Goal: Task Accomplishment & Management: Manage account settings

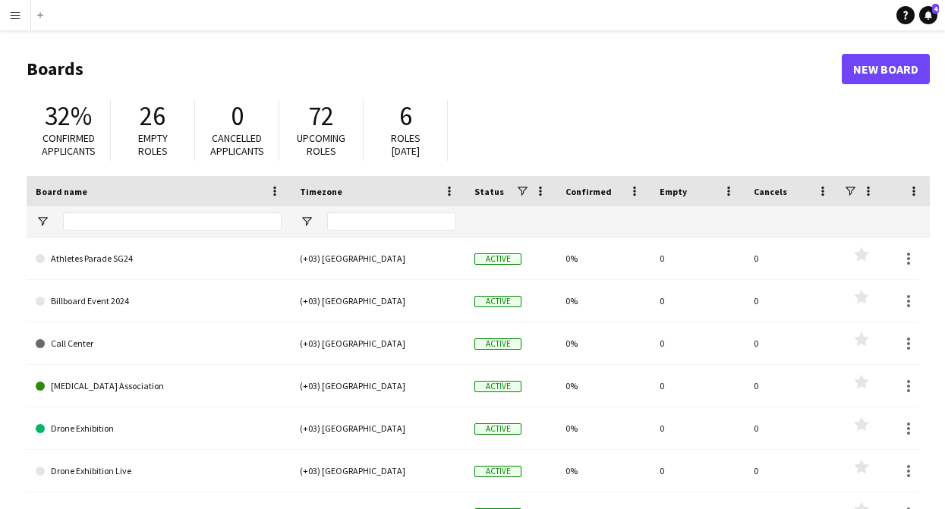
click at [15, 16] on app-icon "Menu" at bounding box center [15, 15] width 12 height 12
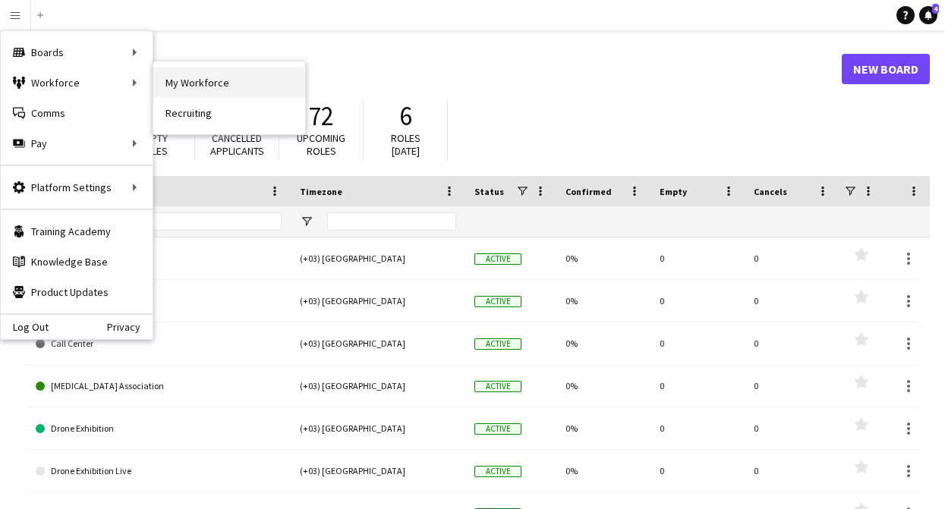
click at [201, 84] on link "My Workforce" at bounding box center [229, 83] width 152 height 30
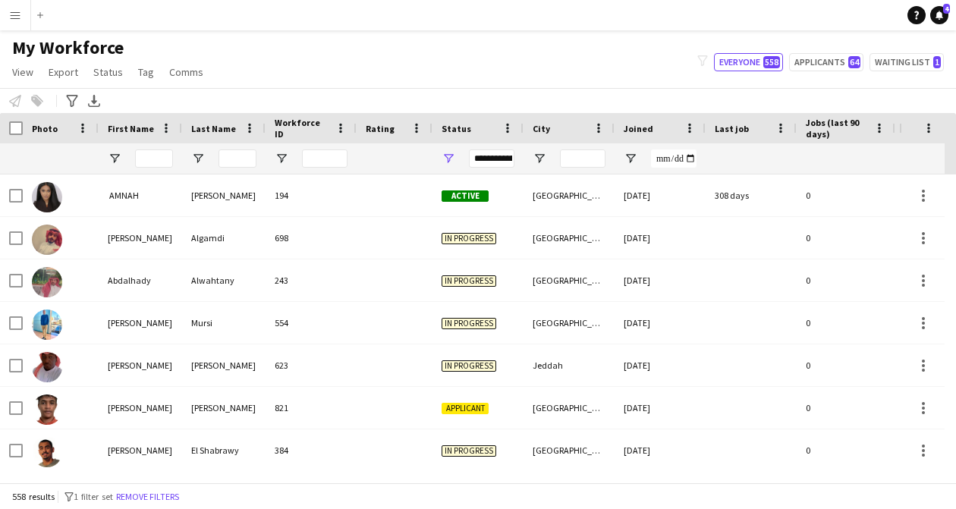
click at [14, 19] on app-icon "Menu" at bounding box center [15, 15] width 12 height 12
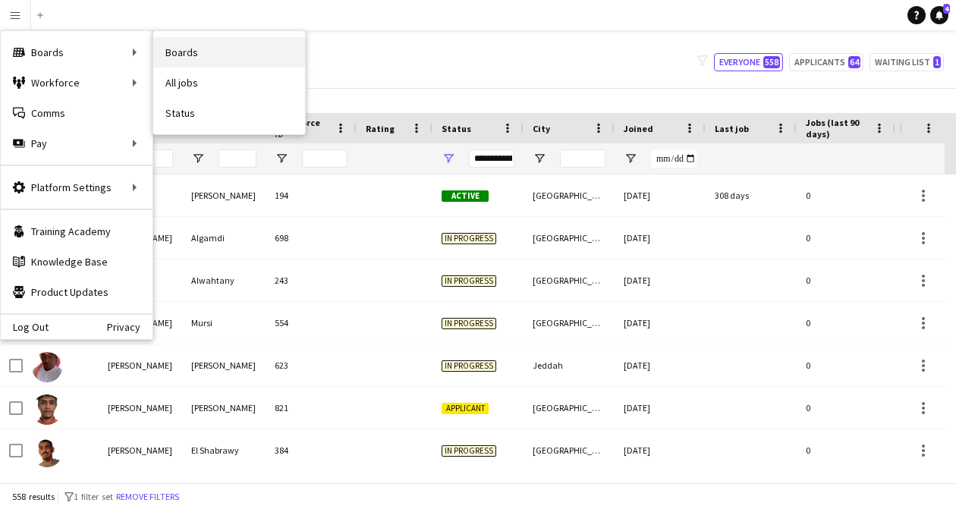
click at [200, 49] on link "Boards" at bounding box center [229, 52] width 152 height 30
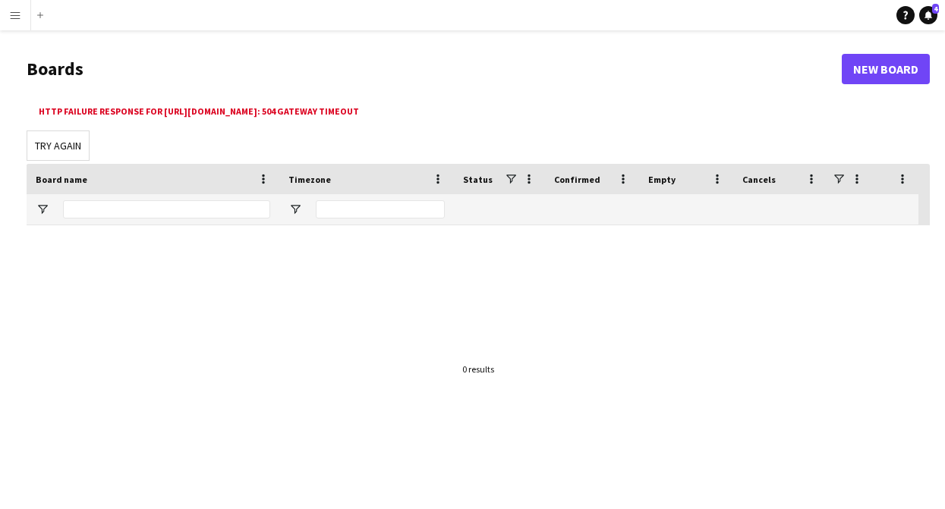
click at [537, 292] on div at bounding box center [478, 369] width 903 height 288
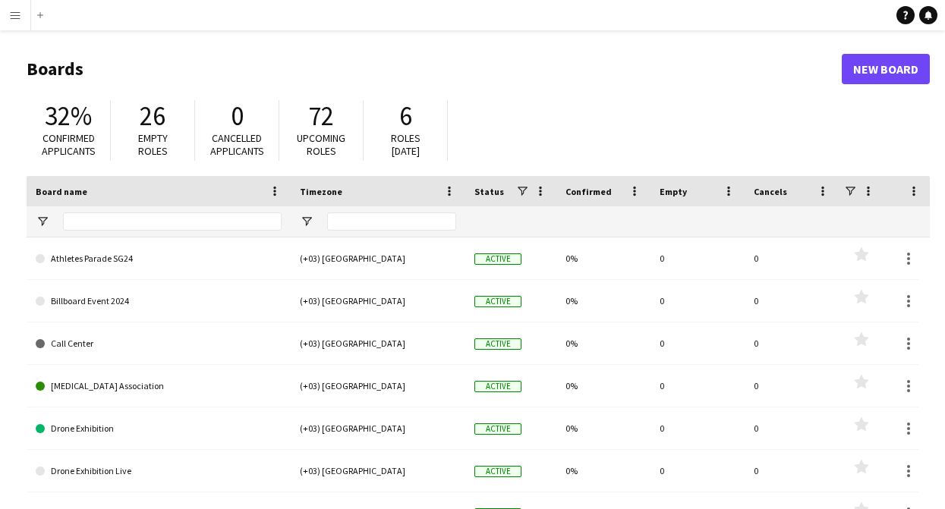
click at [14, 17] on app-icon "Menu" at bounding box center [15, 15] width 12 height 12
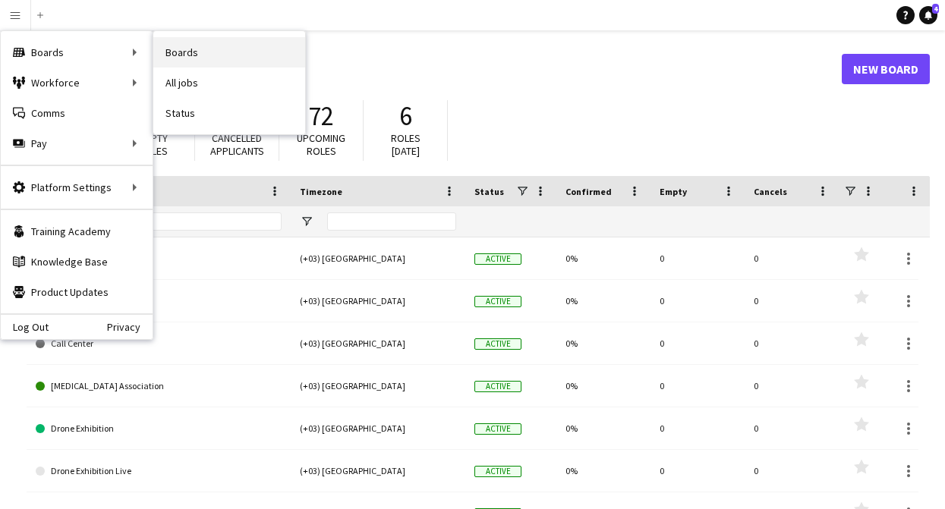
click at [213, 55] on link "Boards" at bounding box center [229, 52] width 152 height 30
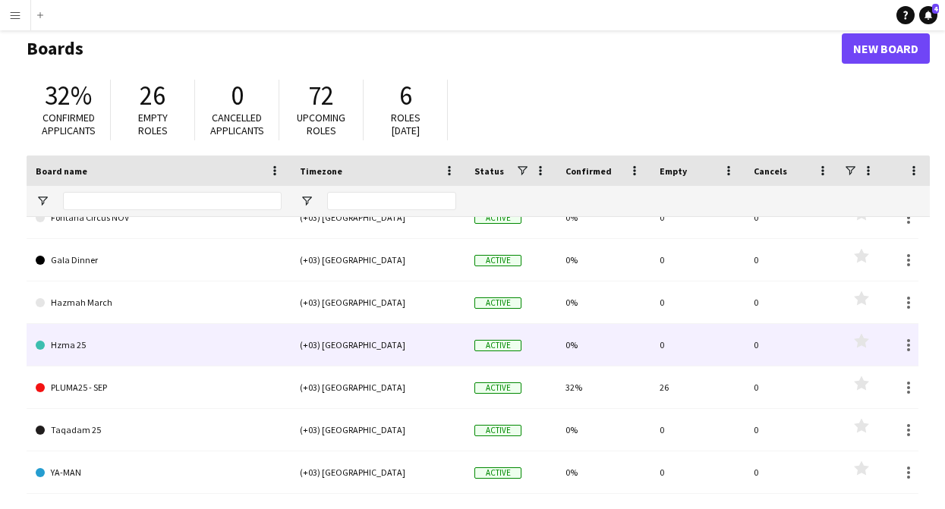
scroll to position [22, 0]
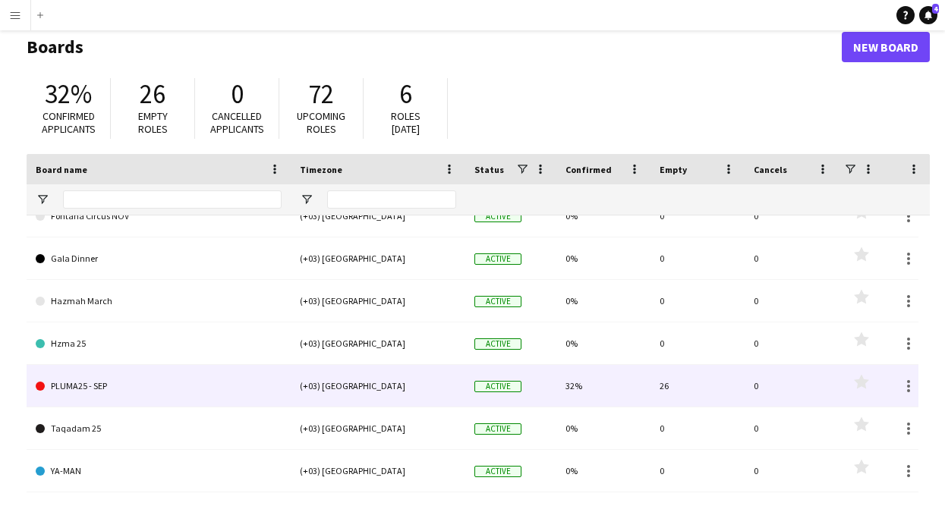
click at [104, 384] on link "PLUMA25 - SEP" at bounding box center [159, 386] width 246 height 43
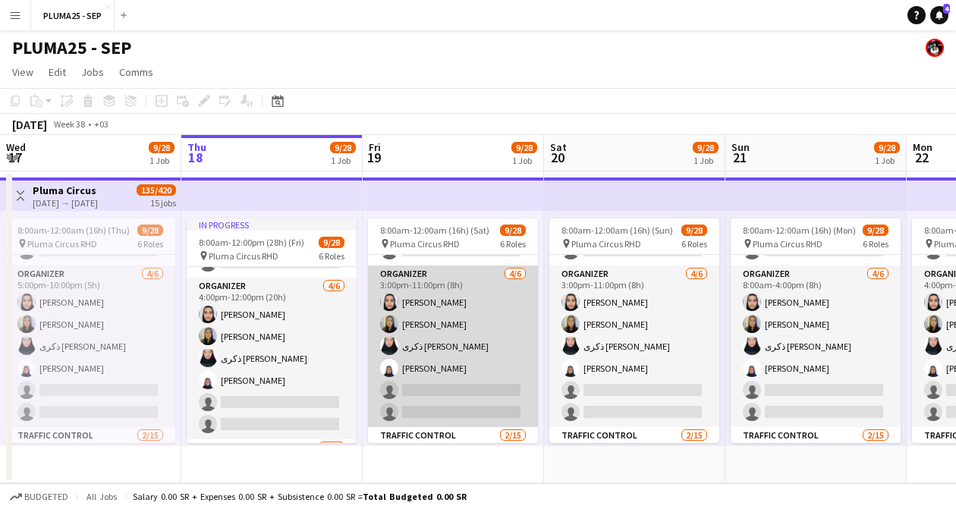
click at [426, 380] on app-card-role "Organizer 4/6 3:00pm-11:00pm (8h) Amirah Alduhaim Shahad Hazazi ذكرى حسين علي R…" at bounding box center [453, 347] width 170 height 162
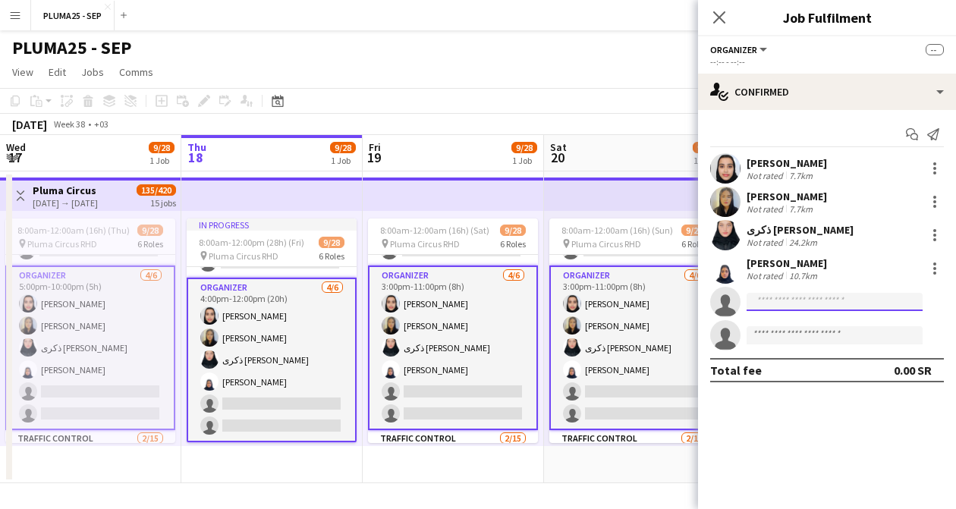
click at [800, 301] on input at bounding box center [835, 302] width 176 height 18
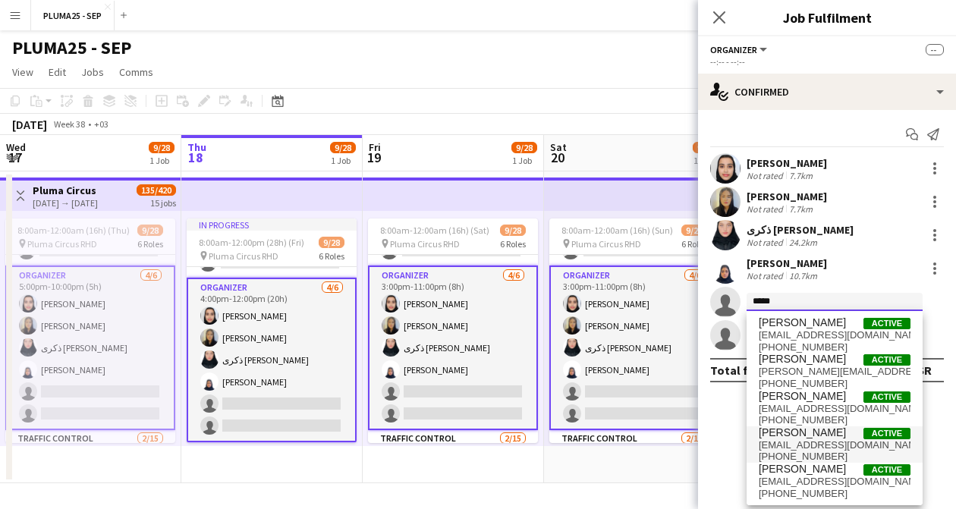
type input "*****"
click at [803, 436] on span "ahmad Muktar" at bounding box center [802, 433] width 87 height 13
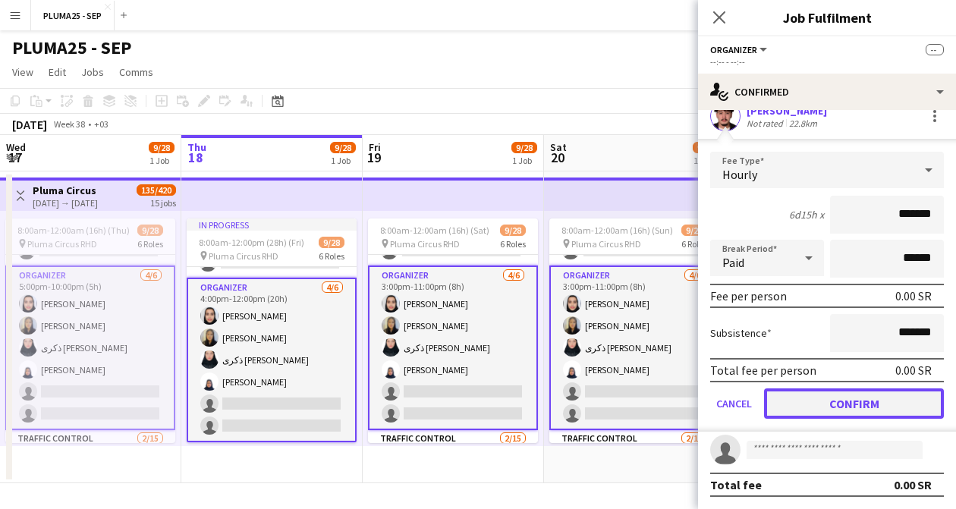
click at [808, 397] on button "Confirm" at bounding box center [854, 404] width 180 height 30
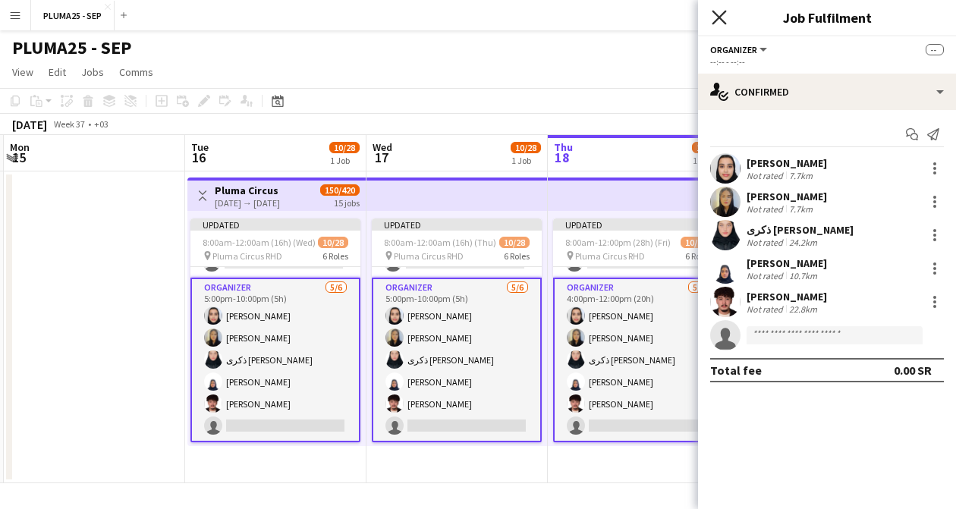
click at [717, 18] on icon at bounding box center [719, 17] width 14 height 14
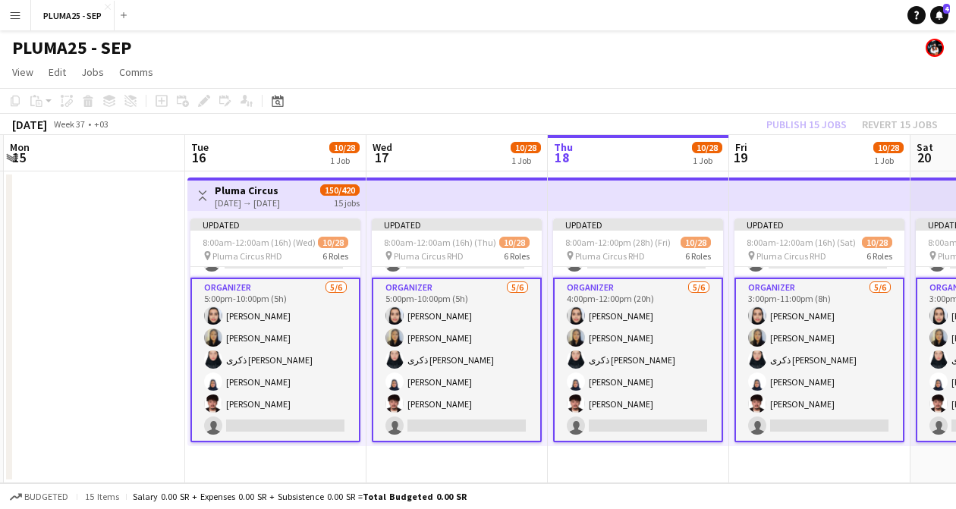
click at [786, 128] on div "Publish 15 jobs Revert 15 jobs" at bounding box center [852, 125] width 208 height 20
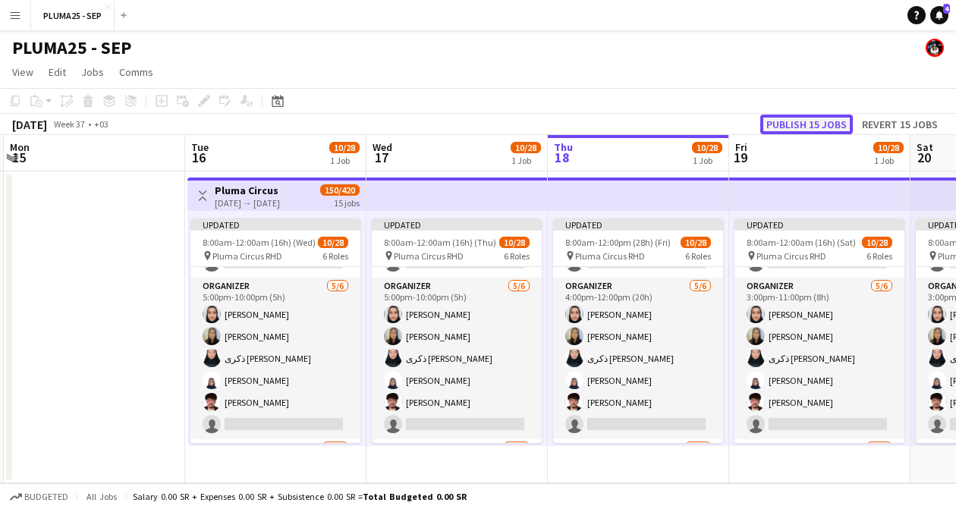
click at [786, 128] on button "Publish 15 jobs" at bounding box center [807, 125] width 93 height 20
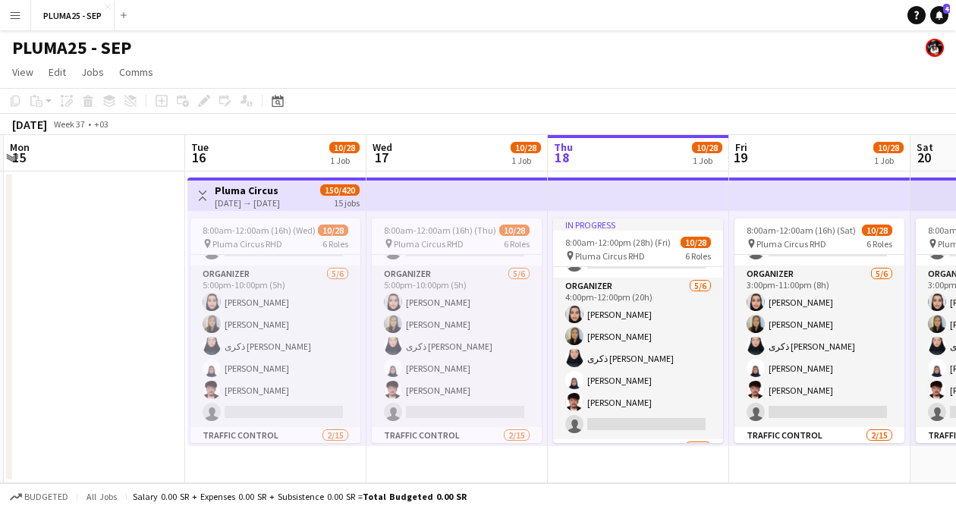
click at [17, 11] on app-icon "Menu" at bounding box center [15, 15] width 12 height 12
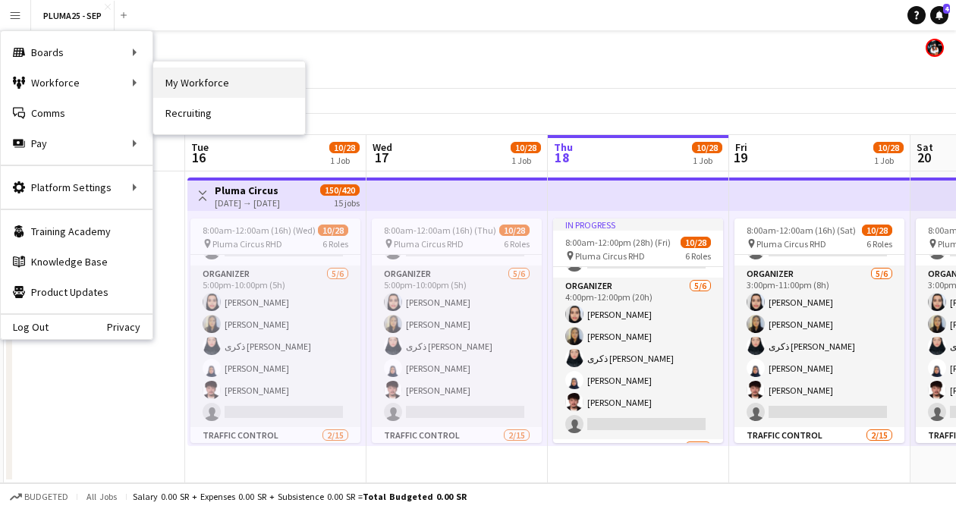
click at [210, 83] on link "My Workforce" at bounding box center [229, 83] width 152 height 30
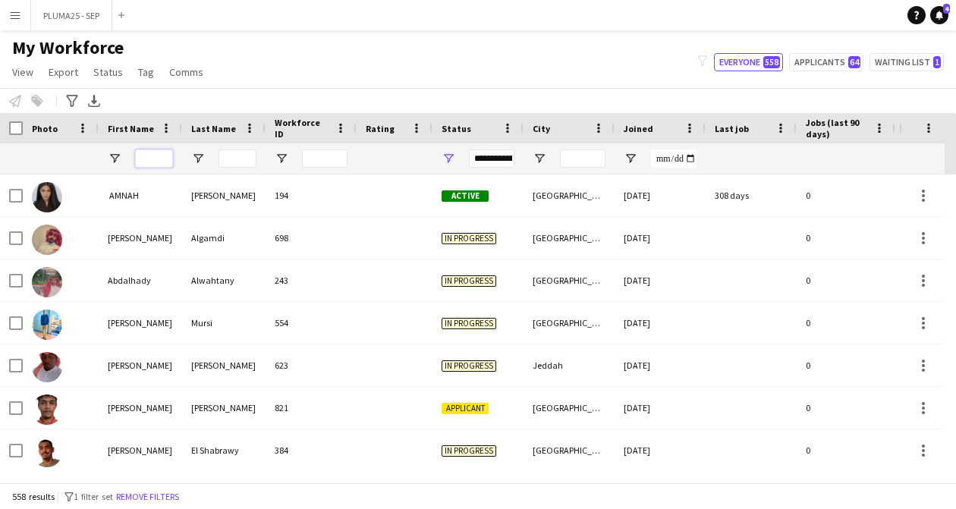
click at [145, 158] on input "First Name Filter Input" at bounding box center [154, 159] width 38 height 18
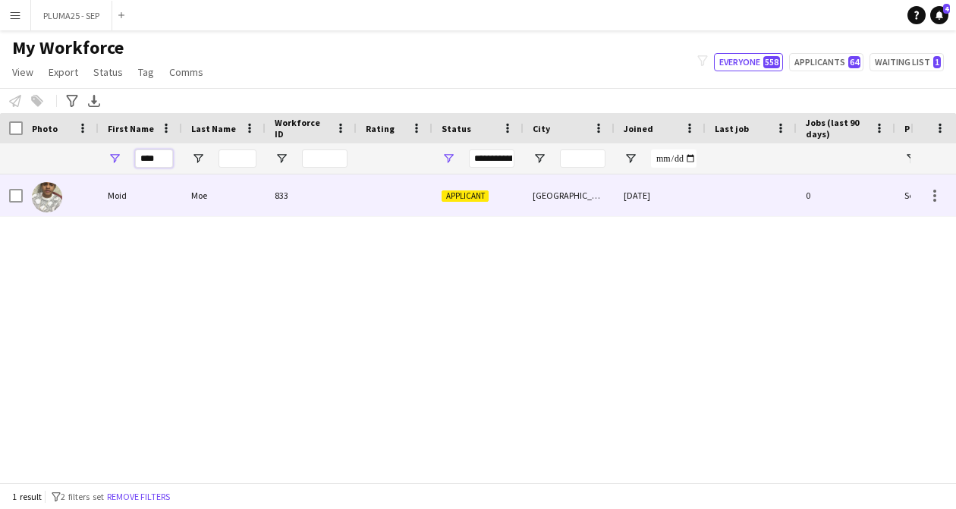
type input "****"
click at [116, 197] on div "Moid" at bounding box center [141, 196] width 84 height 42
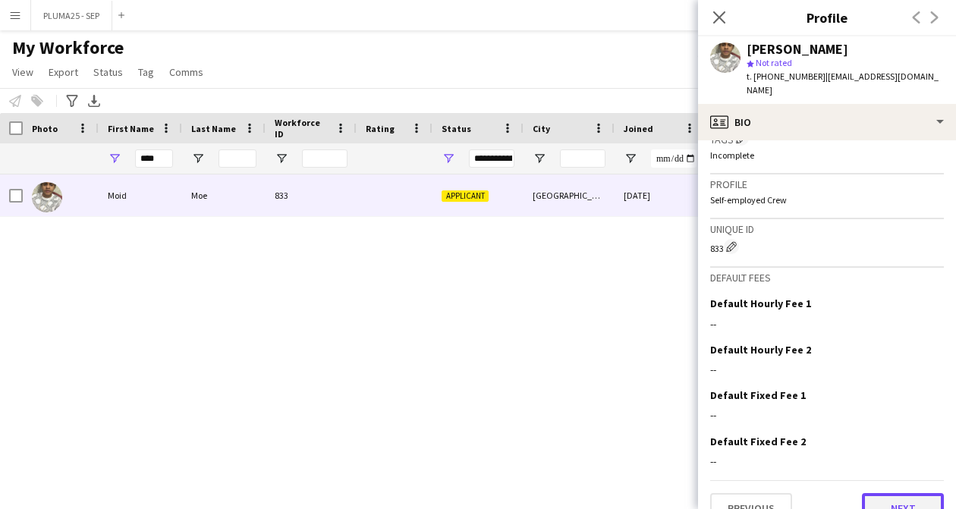
click at [896, 493] on button "Next" at bounding box center [903, 508] width 82 height 30
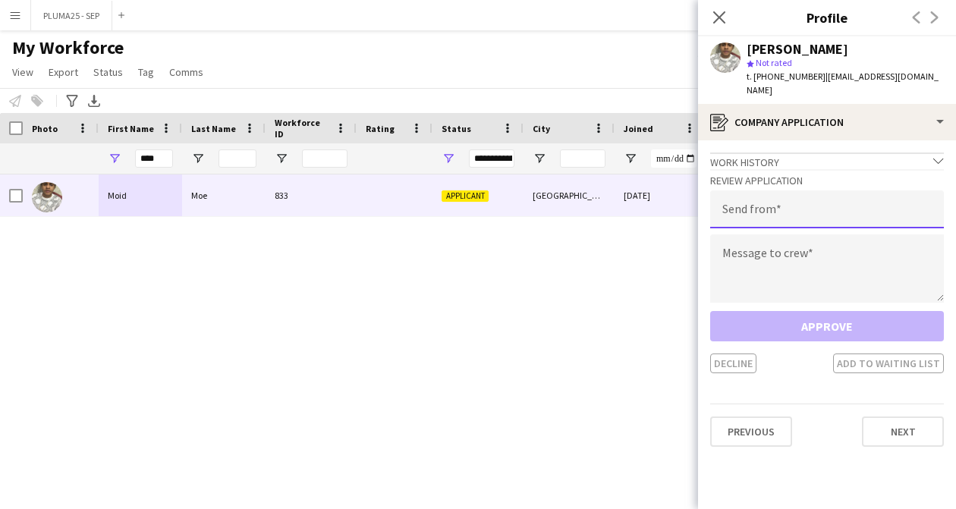
click at [786, 208] on input "email" at bounding box center [828, 210] width 234 height 38
click at [752, 200] on input "email" at bounding box center [828, 210] width 234 height 38
type input "*"
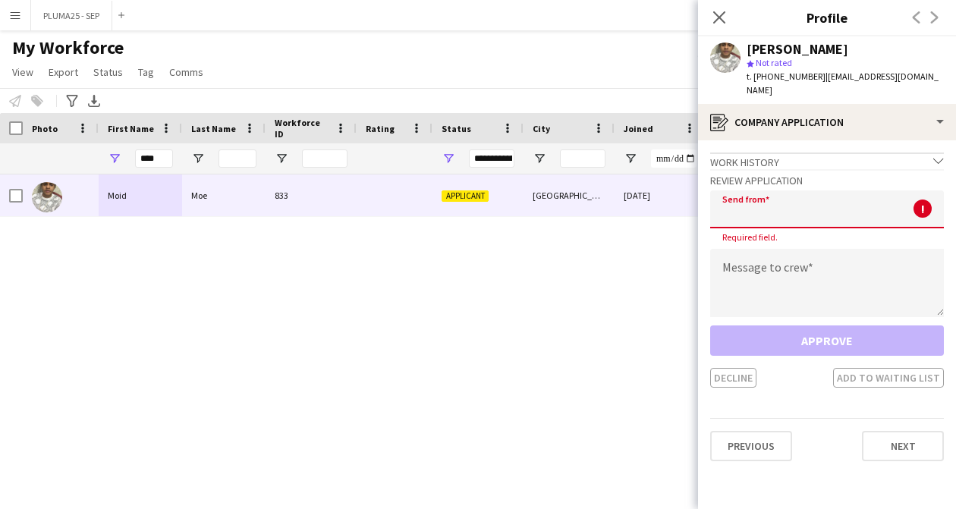
type input "*"
paste input "**********"
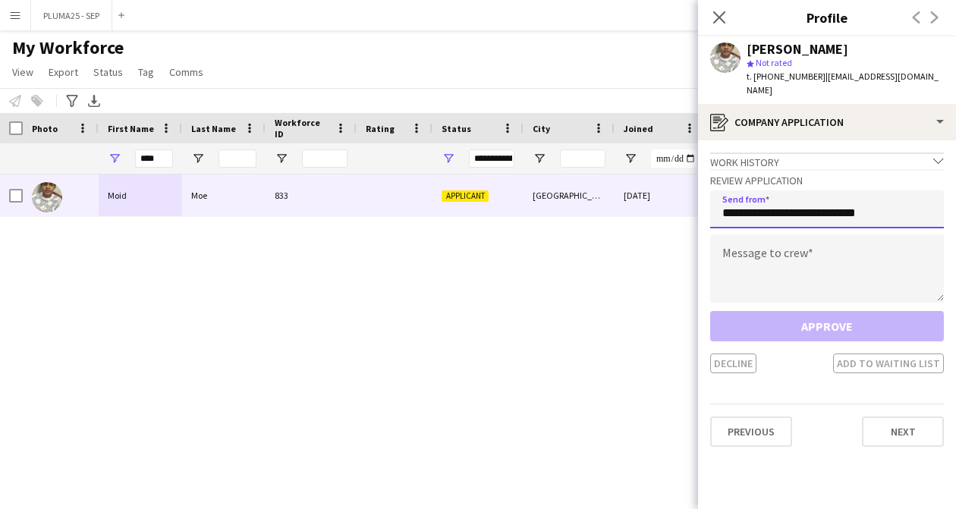
type input "**********"
click at [741, 249] on textarea at bounding box center [828, 269] width 234 height 68
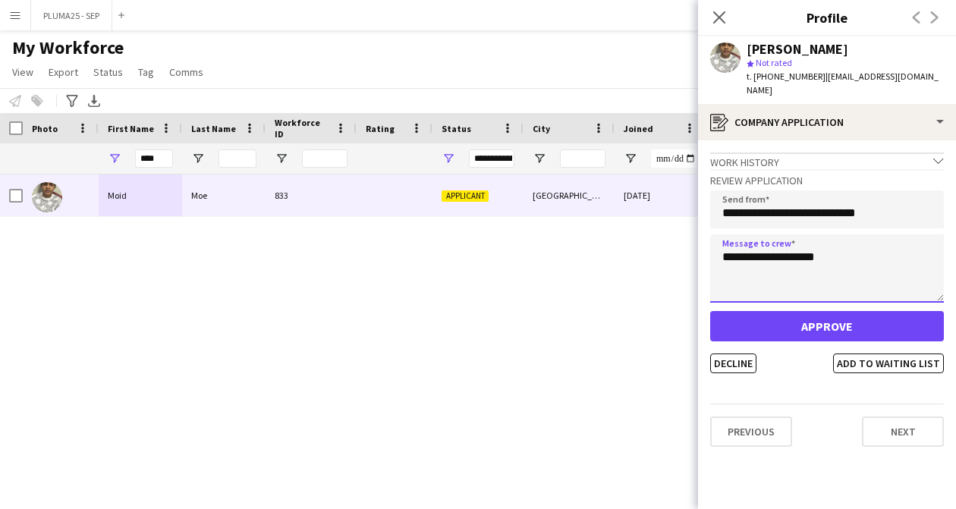
type textarea "**********"
click at [833, 86] on div "Moid Moe star Not rated t. +966555602683 | moidmoe@gmail.com" at bounding box center [827, 70] width 258 height 68
click at [833, 72] on span "| moidmoe@gmail.com" at bounding box center [843, 83] width 192 height 25
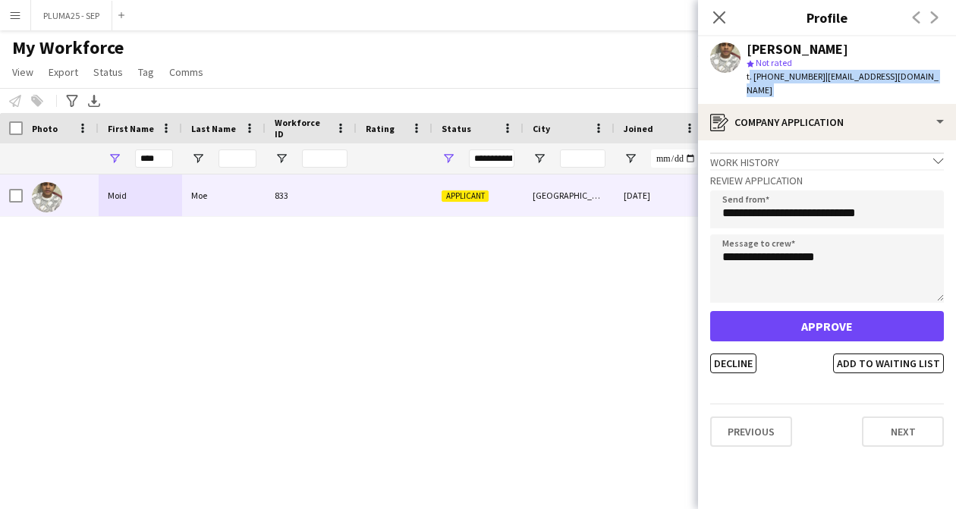
click at [833, 72] on span "| moidmoe@gmail.com" at bounding box center [843, 83] width 192 height 25
drag, startPoint x: 820, startPoint y: 77, endPoint x: 906, endPoint y: 78, distance: 85.8
click at [906, 78] on div "Moid Moe star Not rated t. +966555602683 | moidmoe@gmail.com" at bounding box center [827, 70] width 258 height 68
copy span "moidmoe@gmail.com"
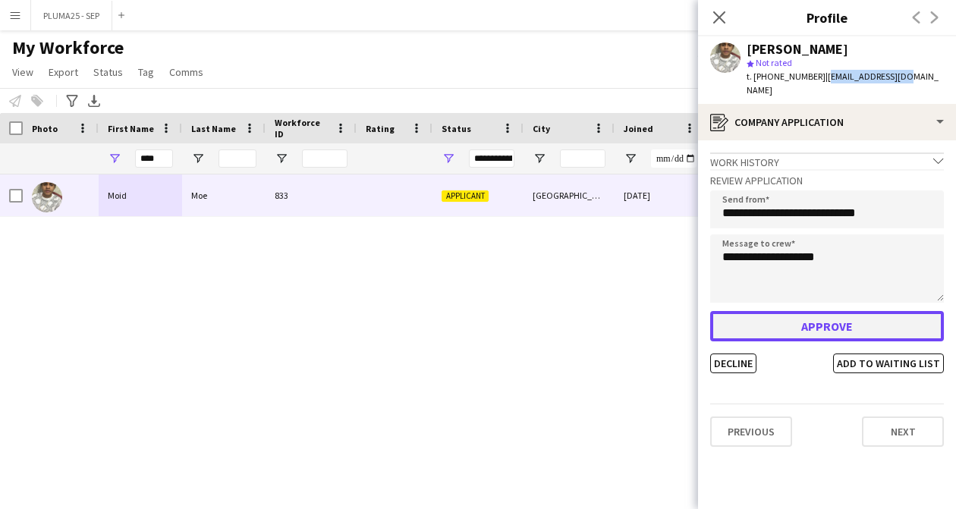
click at [786, 314] on button "Approve" at bounding box center [828, 326] width 234 height 30
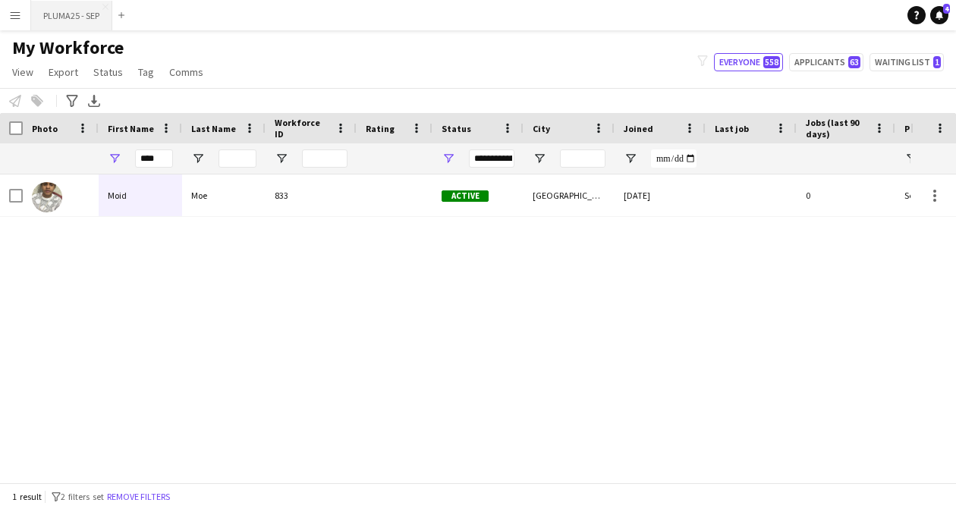
click at [67, 14] on button "PLUMA25 - SEP Close" at bounding box center [71, 16] width 81 height 30
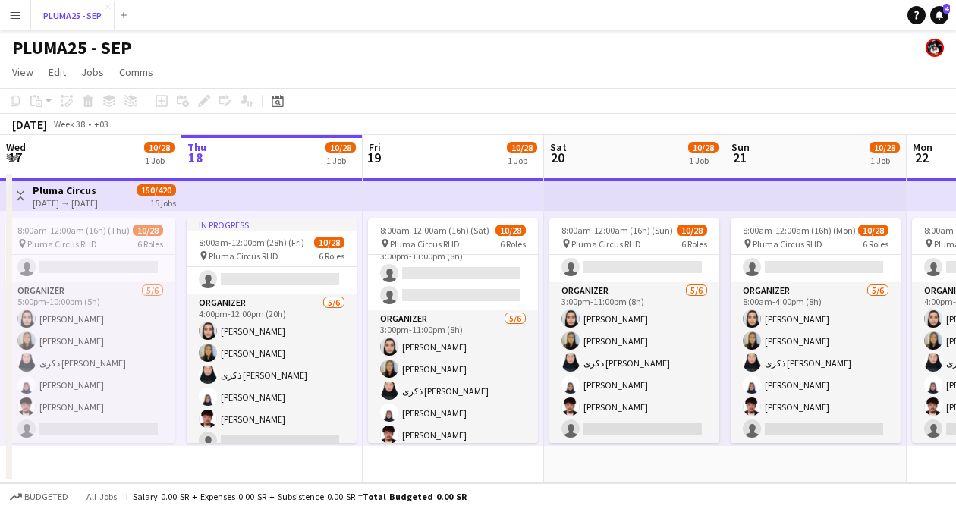
scroll to position [245, 0]
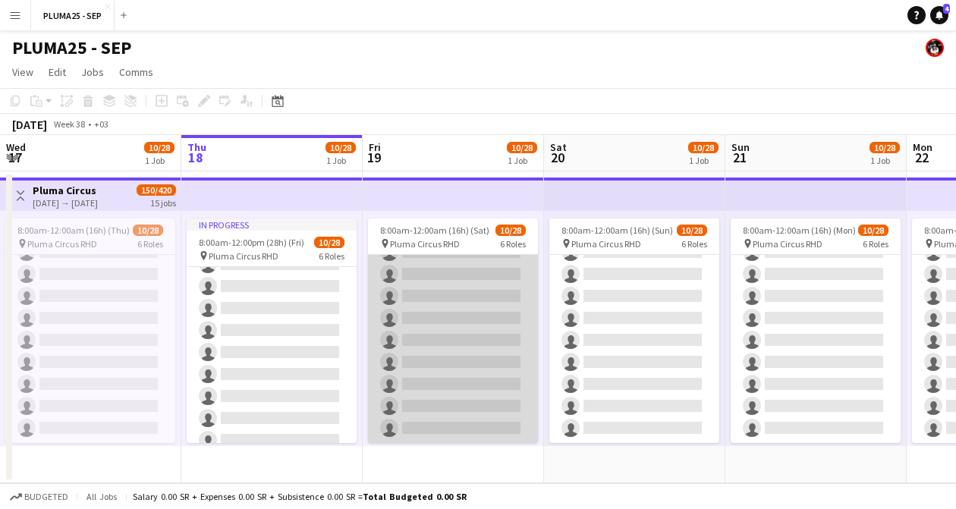
click at [432, 273] on app-card-role "Traffic Control 2/15 3:00pm-11:00pm (8h) Omar Tingari Tamim alalawi single-neut…" at bounding box center [453, 264] width 170 height 360
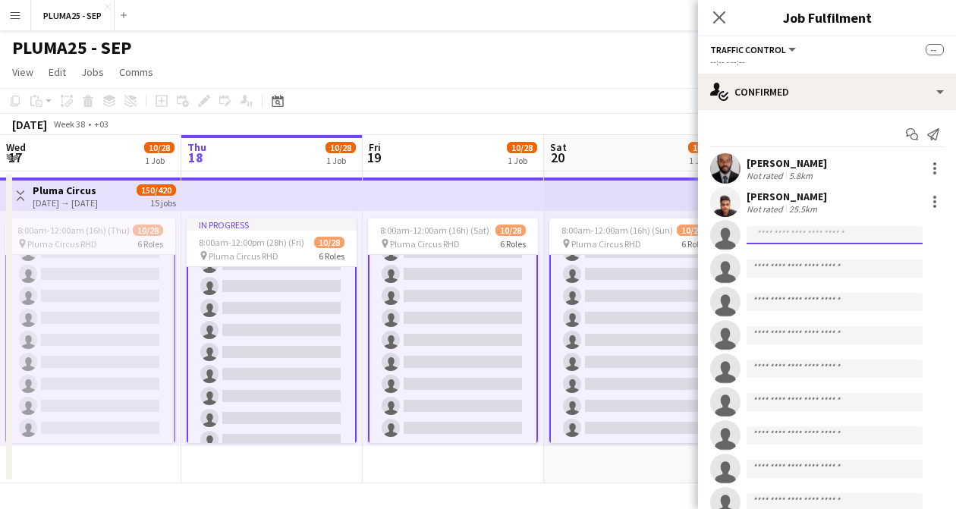
click at [806, 237] on input at bounding box center [835, 235] width 176 height 18
paste input "**********"
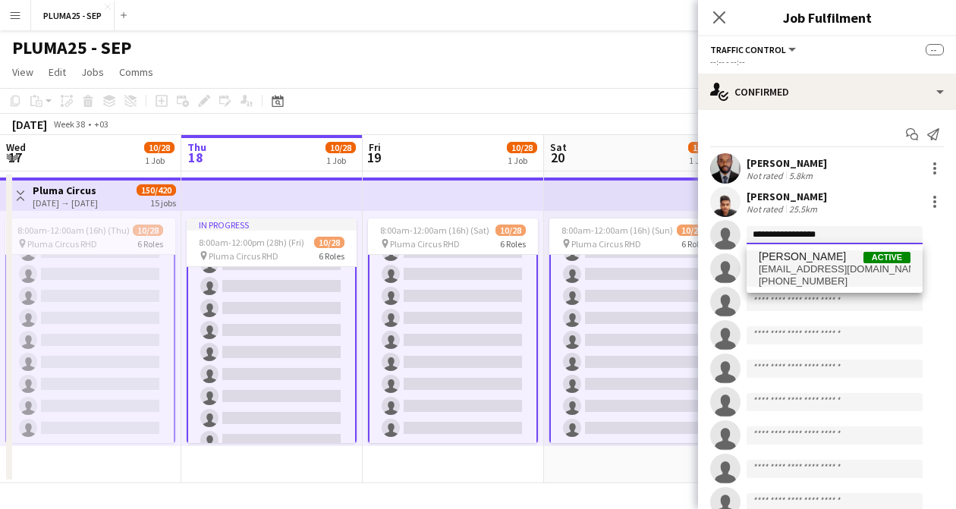
type input "**********"
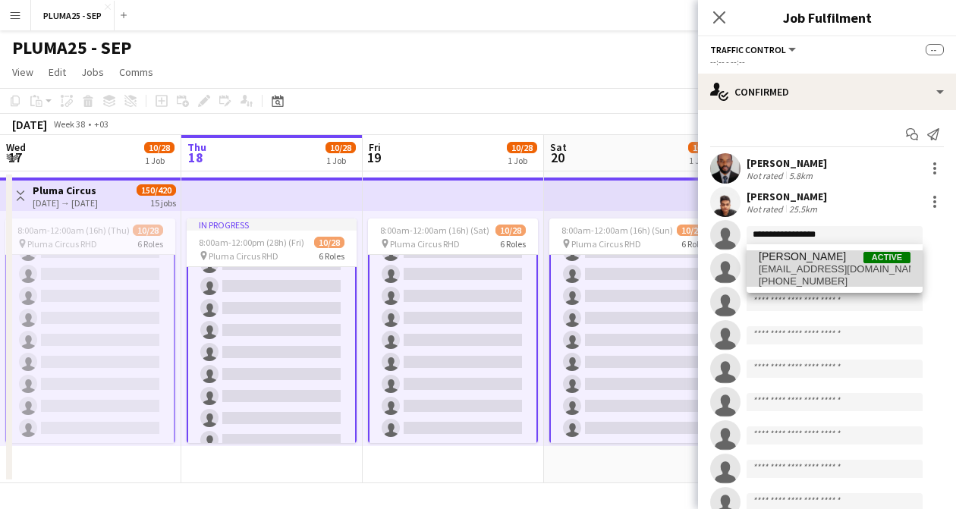
click at [795, 262] on span "Moid Moe" at bounding box center [802, 257] width 87 height 13
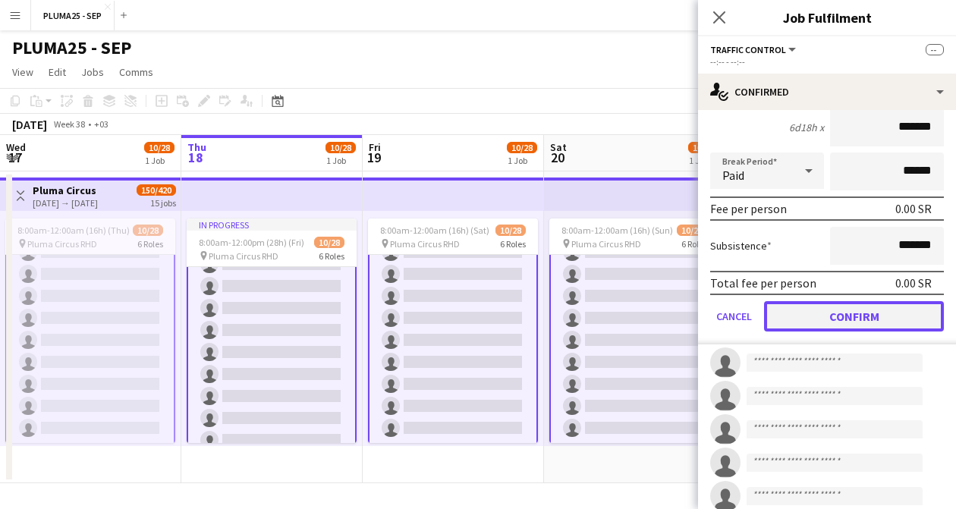
click at [829, 311] on button "Confirm" at bounding box center [854, 316] width 180 height 30
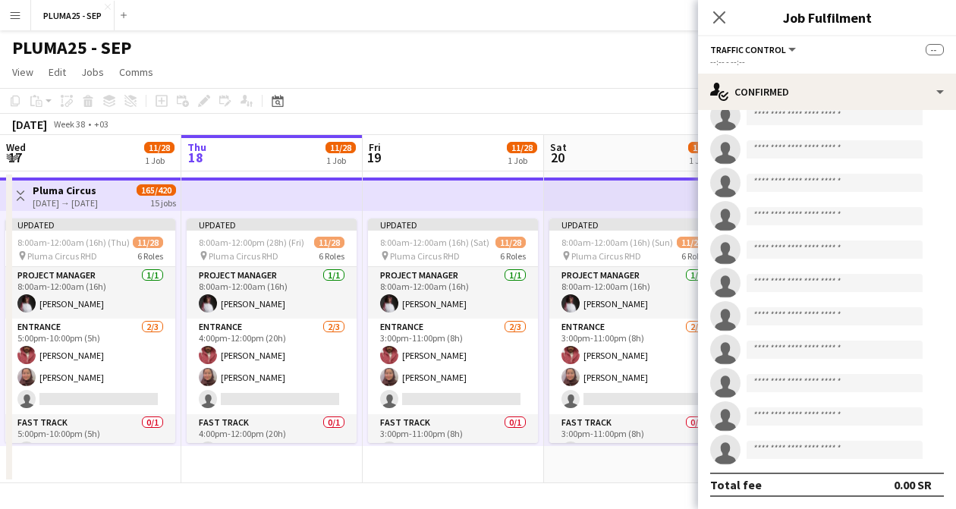
click at [12, 11] on app-icon "Menu" at bounding box center [15, 15] width 12 height 12
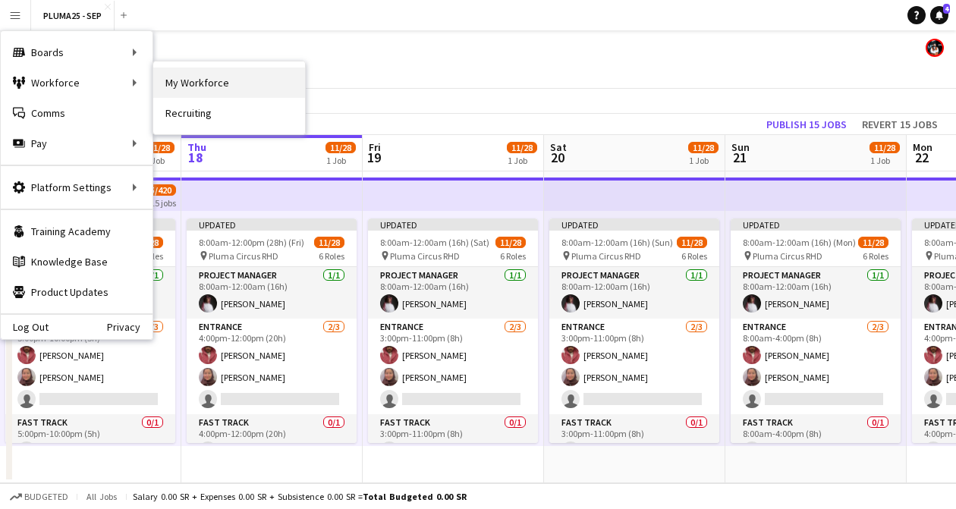
click at [184, 87] on link "My Workforce" at bounding box center [229, 83] width 152 height 30
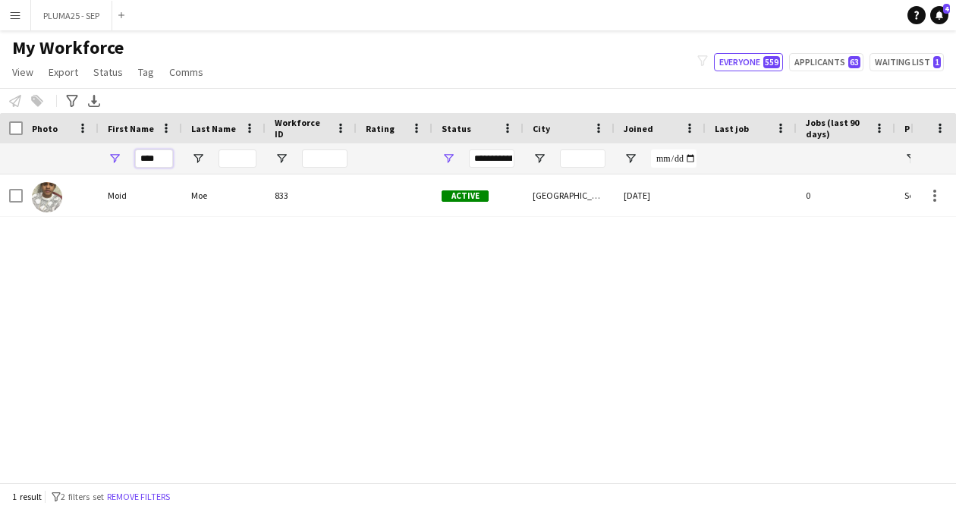
click at [150, 155] on input "****" at bounding box center [154, 159] width 38 height 18
type input "*"
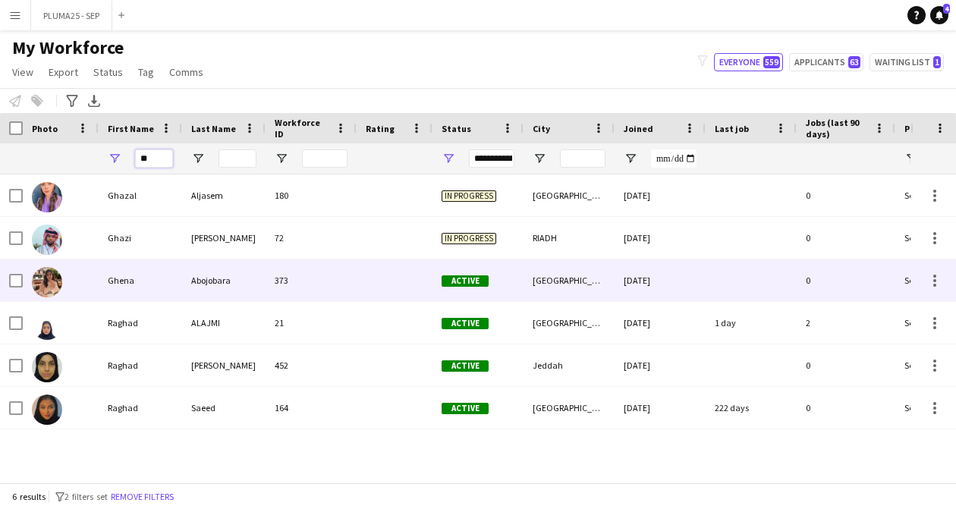
type input "**"
click at [108, 284] on div "Ghena" at bounding box center [141, 281] width 84 height 42
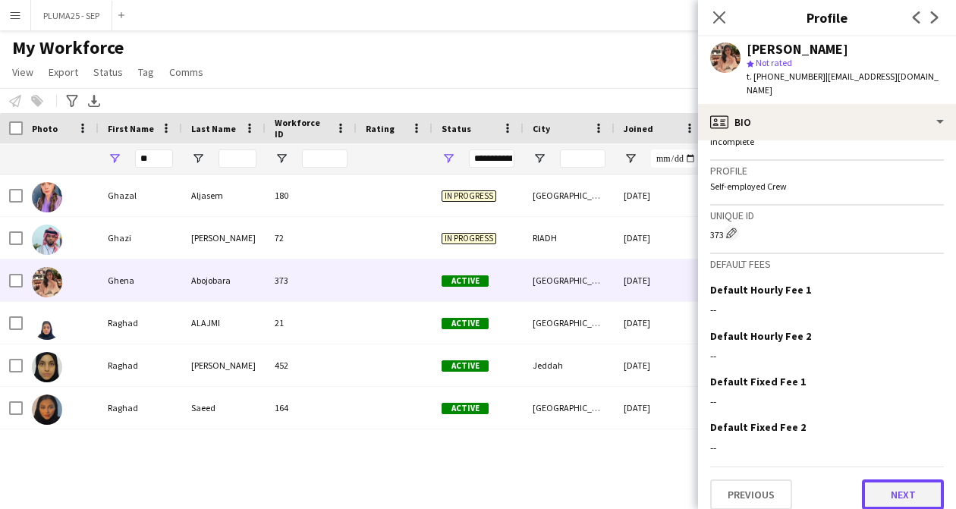
click at [881, 491] on button "Next" at bounding box center [903, 495] width 82 height 30
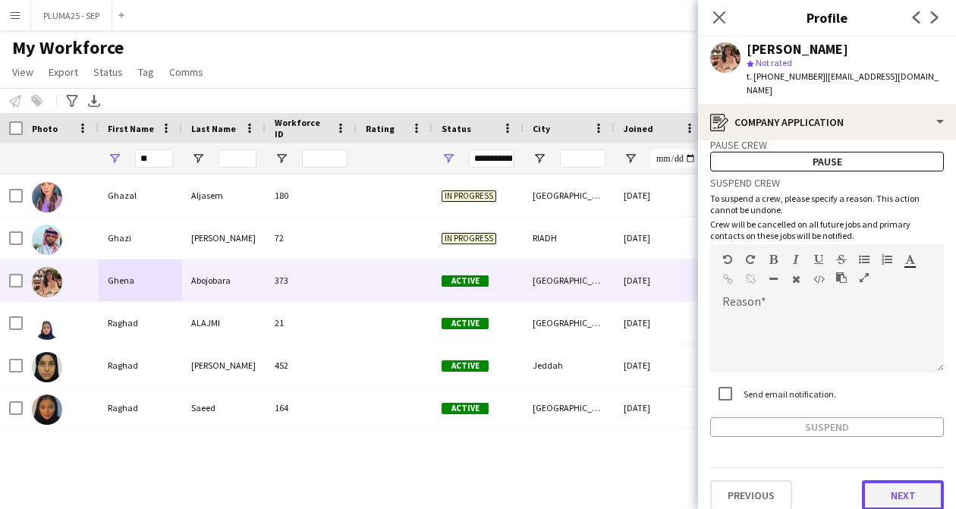
click at [882, 481] on button "Next" at bounding box center [903, 496] width 82 height 30
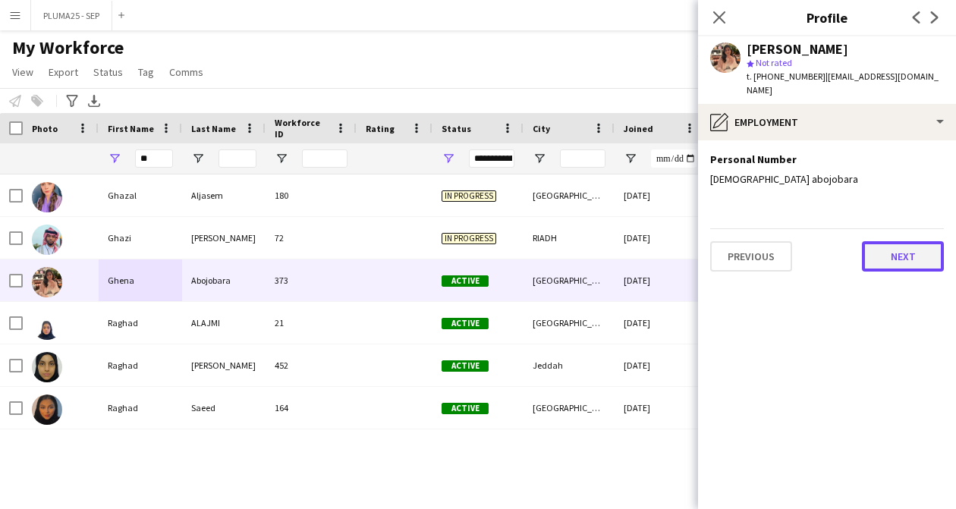
click at [888, 244] on button "Next" at bounding box center [903, 256] width 82 height 30
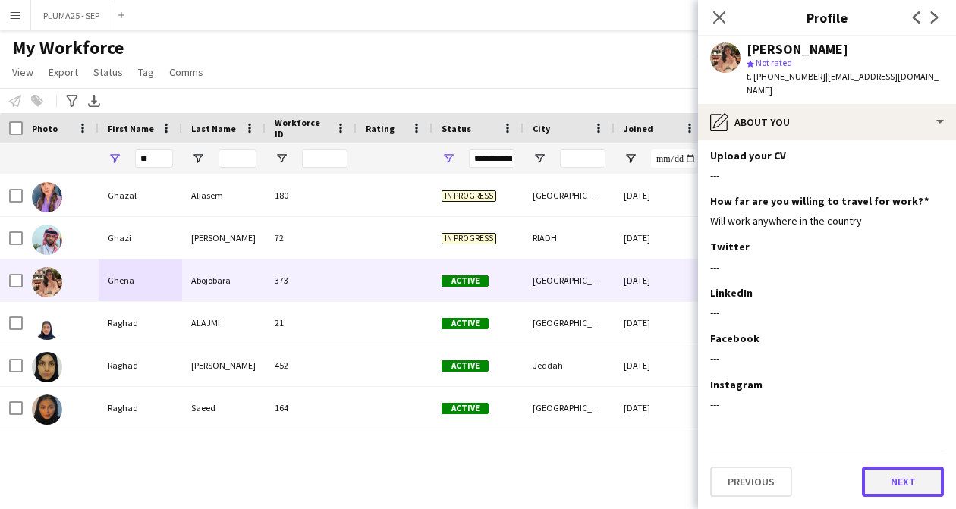
click at [879, 485] on button "Next" at bounding box center [903, 482] width 82 height 30
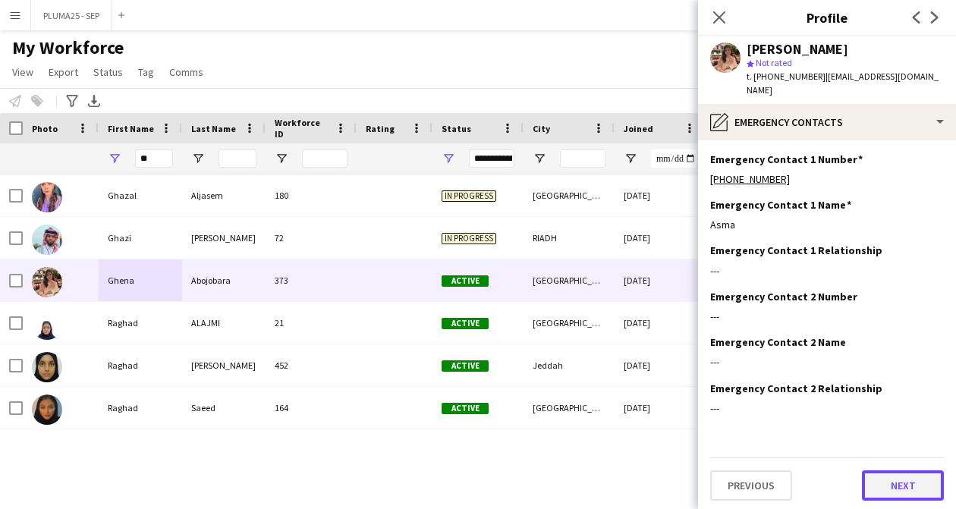
click at [891, 474] on button "Next" at bounding box center [903, 486] width 82 height 30
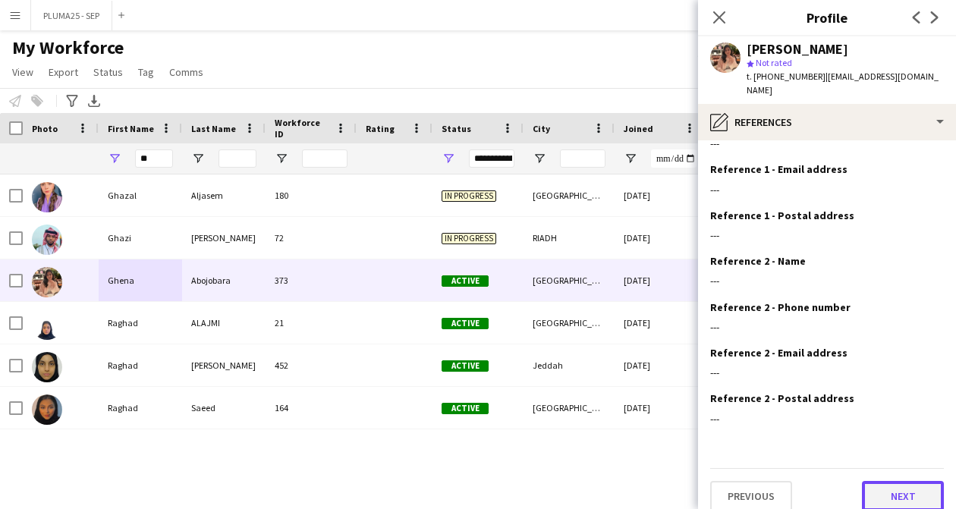
click at [889, 483] on button "Next" at bounding box center [903, 496] width 82 height 30
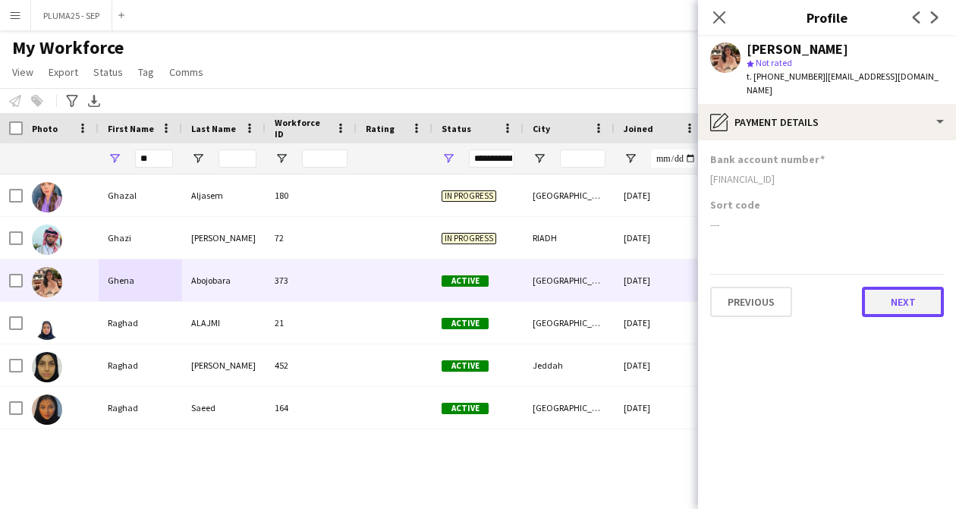
click at [884, 288] on button "Next" at bounding box center [903, 302] width 82 height 30
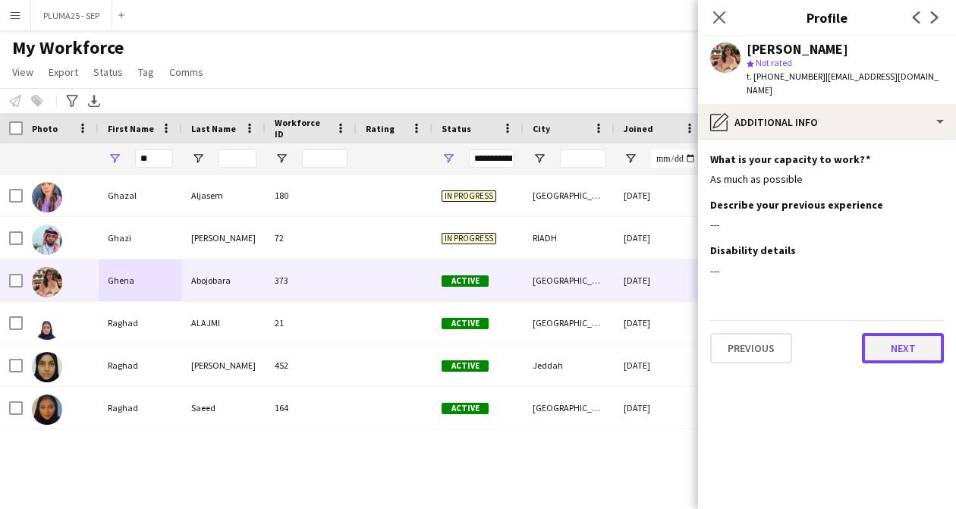
click at [894, 337] on button "Next" at bounding box center [903, 348] width 82 height 30
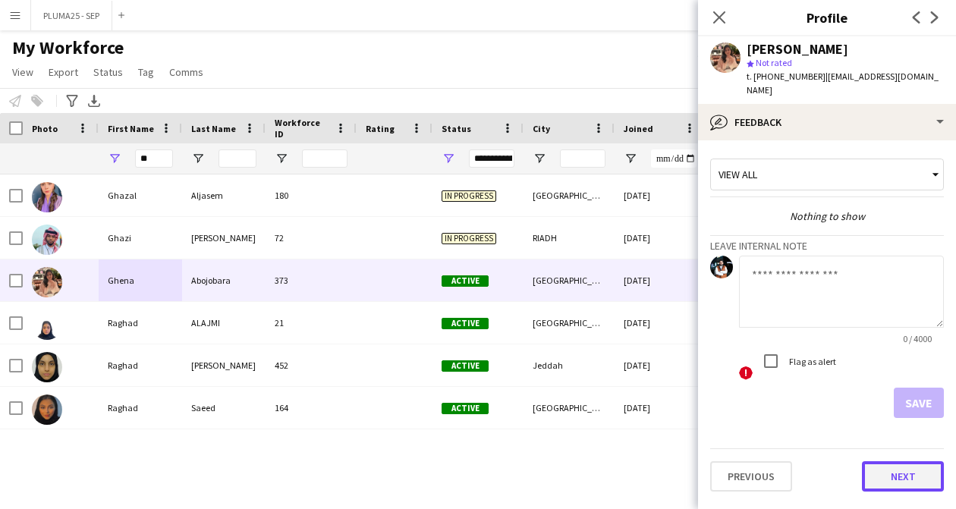
click at [887, 470] on button "Next" at bounding box center [903, 477] width 82 height 30
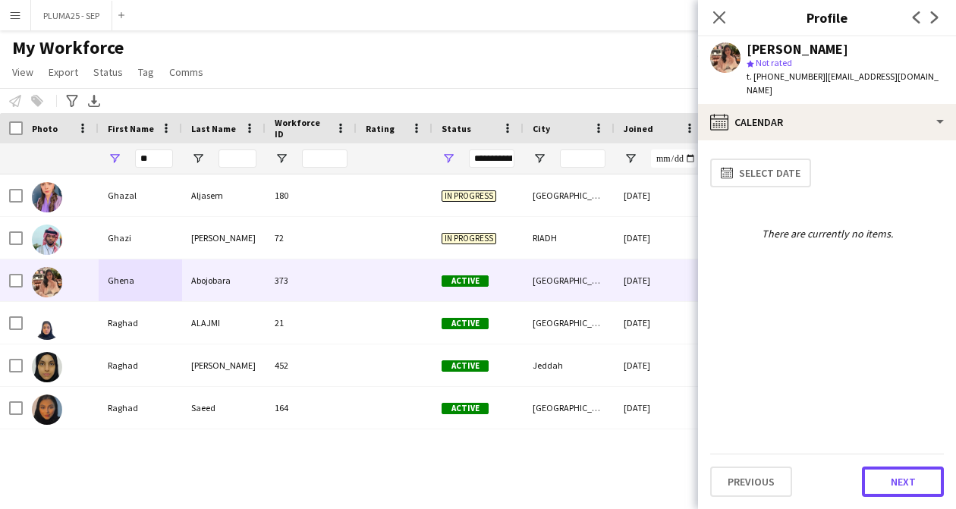
click at [887, 470] on button "Next" at bounding box center [903, 482] width 82 height 30
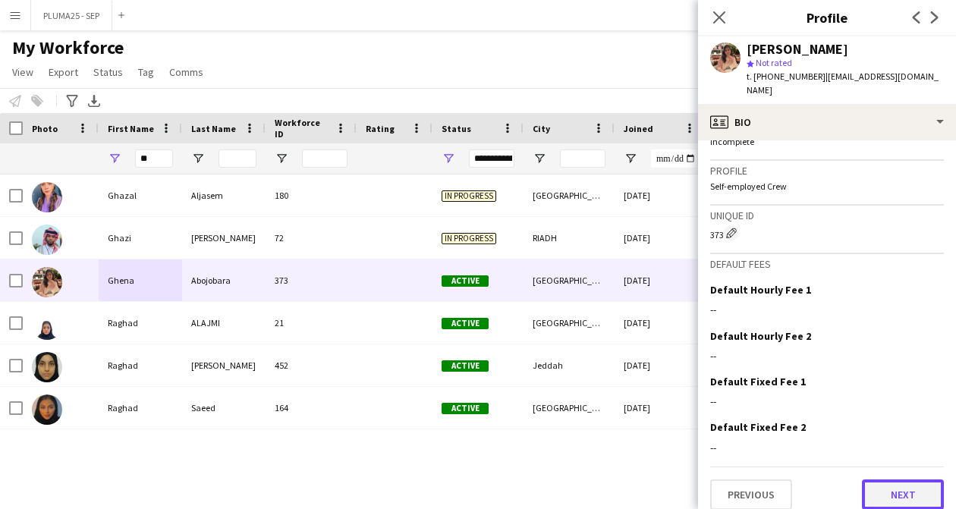
click at [877, 490] on button "Next" at bounding box center [903, 495] width 82 height 30
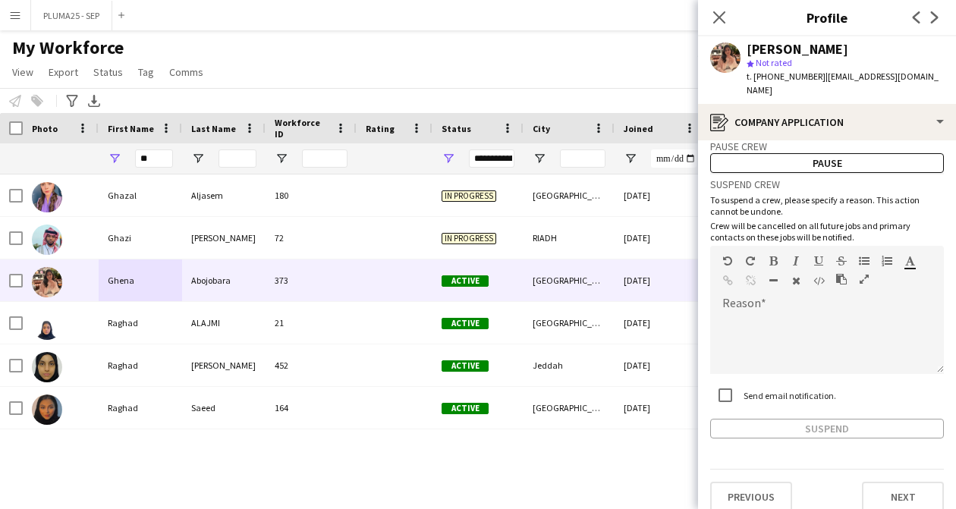
scroll to position [32, 0]
drag, startPoint x: 721, startPoint y: 13, endPoint x: 868, endPoint y: 73, distance: 159.0
click at [868, 73] on app-crew-profile "Close pop-in Profile Previous Next Ghena Abojobara star Not rated t. +966509367…" at bounding box center [827, 254] width 258 height 509
click at [868, 73] on span "| abojobarag@gmail.com" at bounding box center [843, 83] width 192 height 25
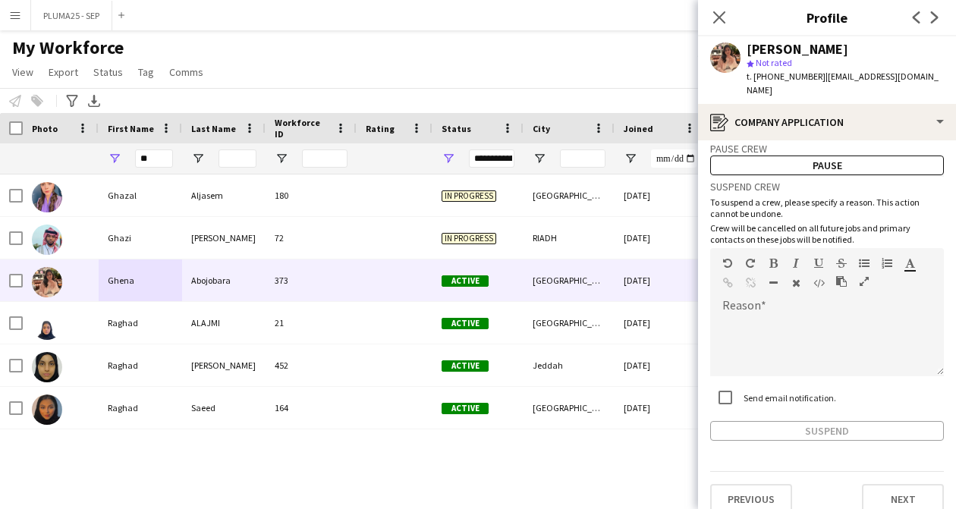
click at [859, 78] on span "| abojobarag@gmail.com" at bounding box center [843, 83] width 192 height 25
drag, startPoint x: 819, startPoint y: 74, endPoint x: 929, endPoint y: 87, distance: 110.7
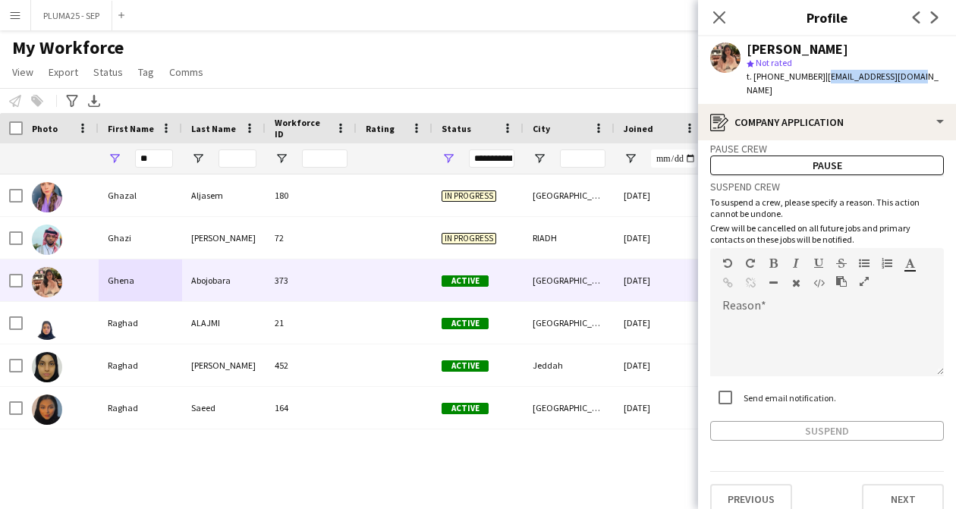
click at [929, 87] on app-profile-header "Ghena Abojobara star Not rated t. +966509367157 | abojobarag@gmail.com" at bounding box center [827, 70] width 258 height 68
copy span "abojobarag@gmail.com"
click at [66, 15] on button "PLUMA25 - SEP Close" at bounding box center [71, 16] width 81 height 30
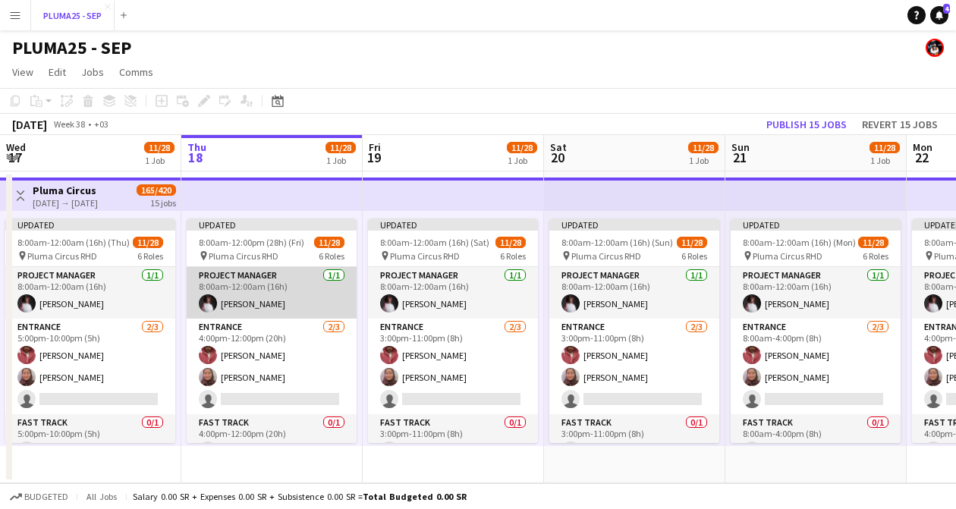
scroll to position [49, 0]
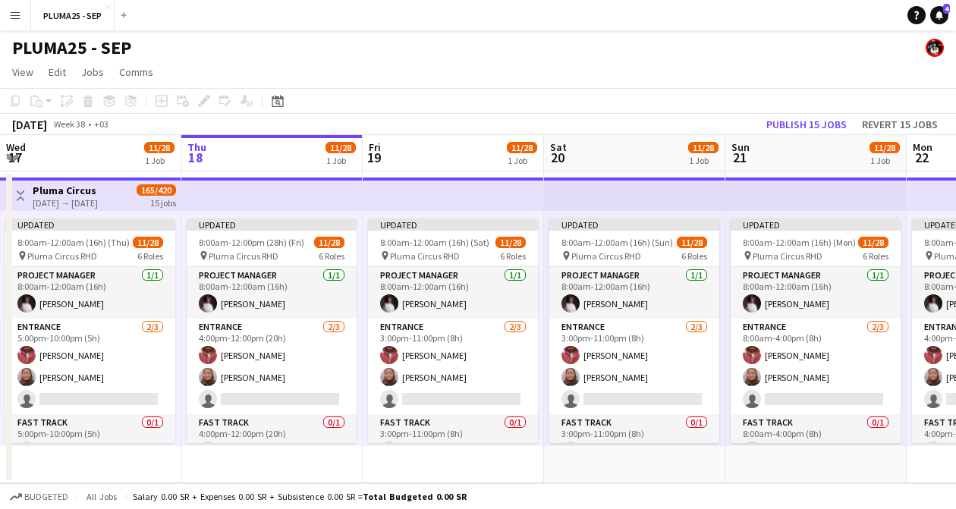
click at [57, 193] on h3 "Pluma Circus" at bounding box center [65, 191] width 65 height 14
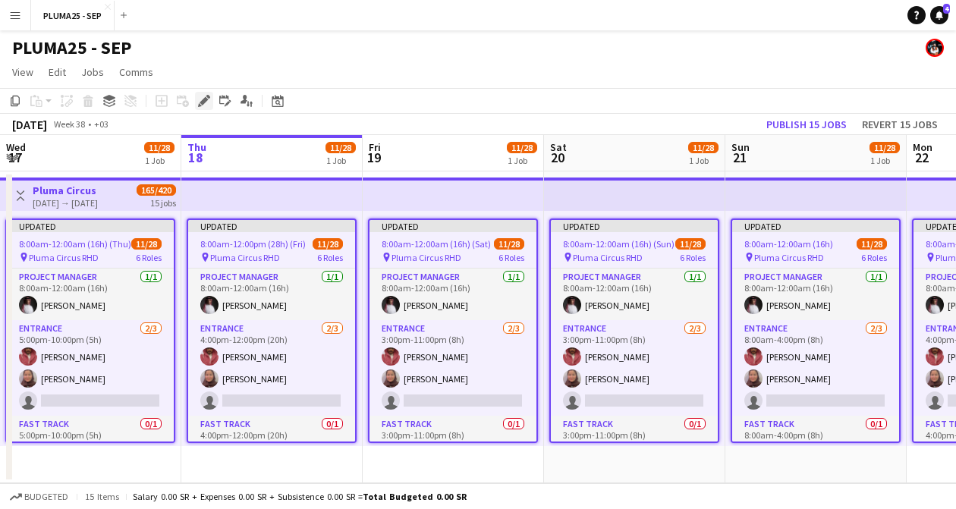
click at [202, 100] on icon at bounding box center [204, 101] width 8 height 8
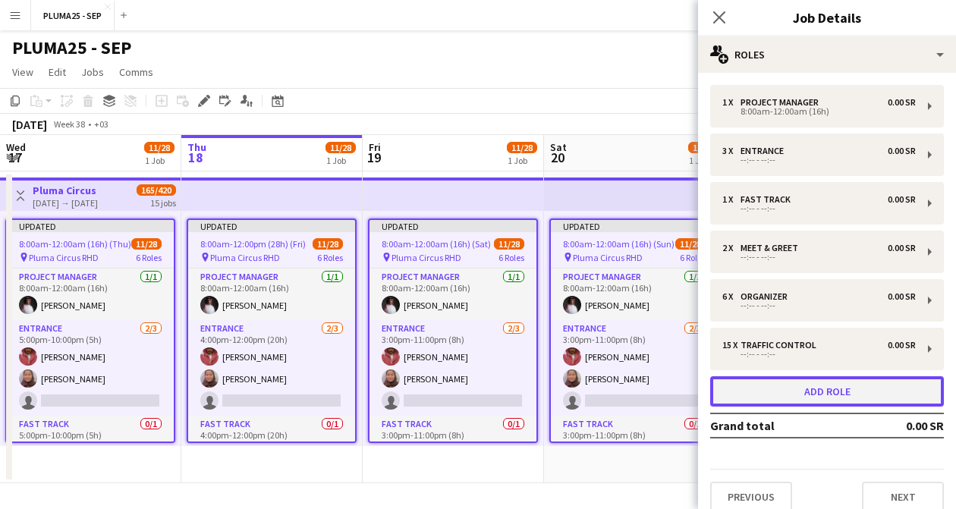
click at [773, 389] on button "Add role" at bounding box center [828, 392] width 234 height 30
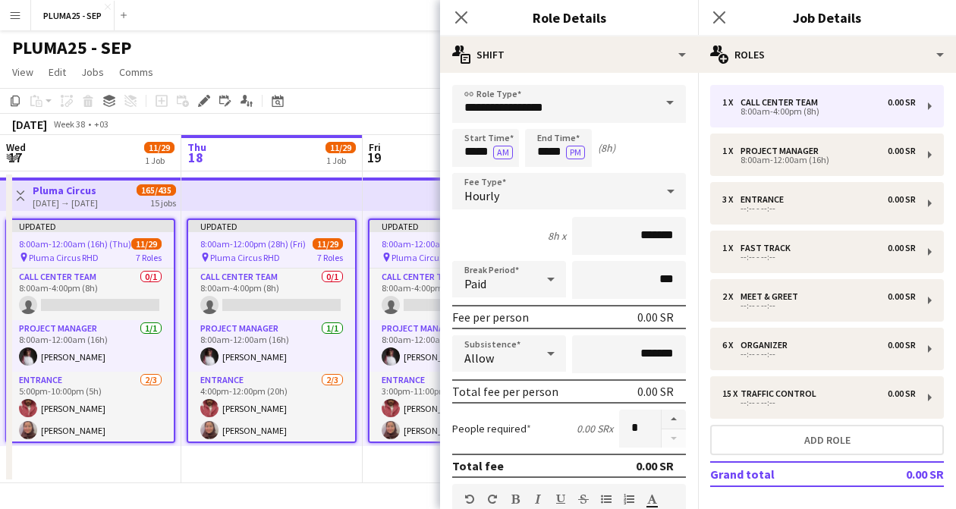
click at [654, 107] on span at bounding box center [670, 103] width 32 height 36
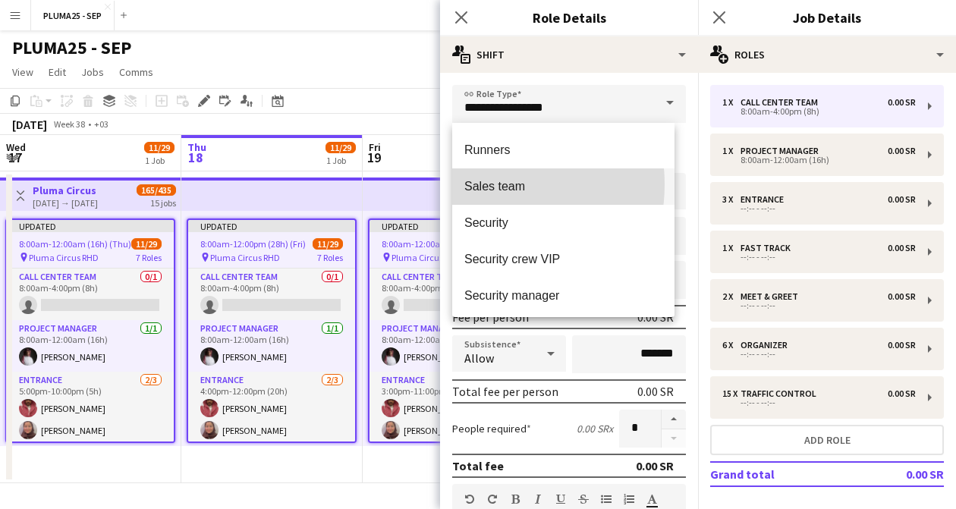
click at [487, 184] on span "Sales team" at bounding box center [564, 186] width 198 height 14
type input "**********"
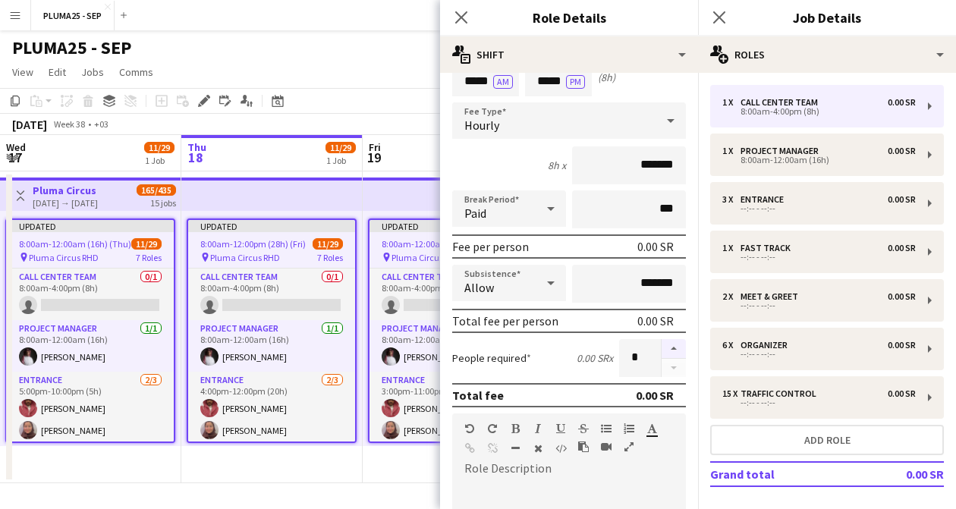
click at [662, 352] on button "button" at bounding box center [674, 349] width 24 height 20
type input "*"
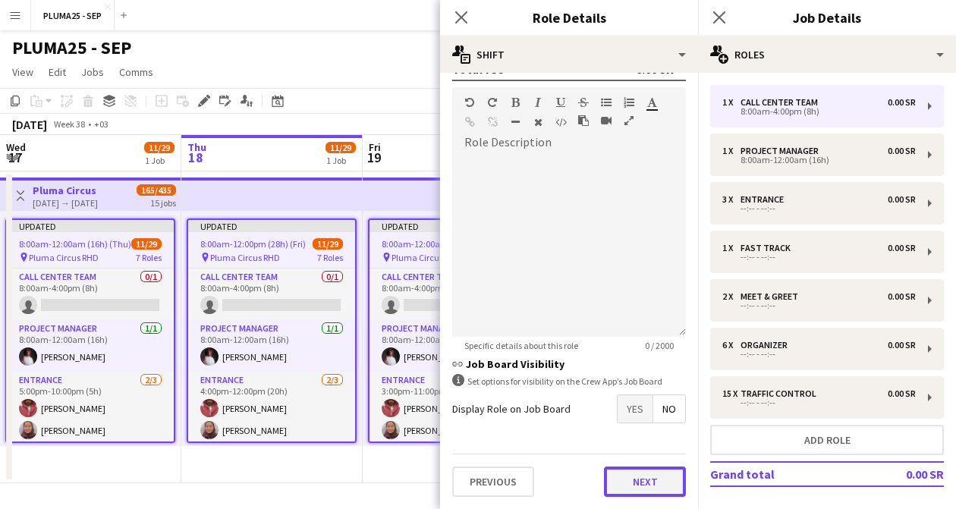
click at [629, 482] on button "Next" at bounding box center [645, 482] width 82 height 30
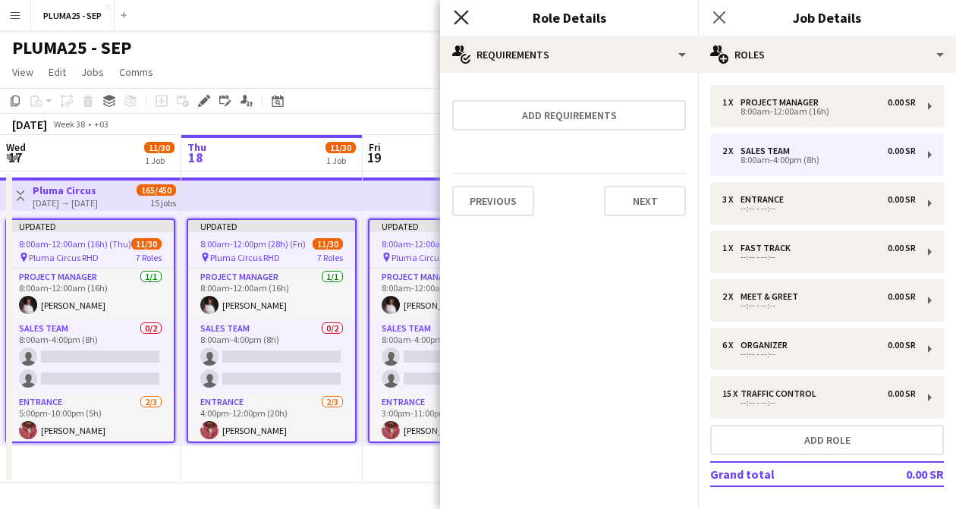
click at [457, 20] on icon "Close pop-in" at bounding box center [461, 17] width 14 height 14
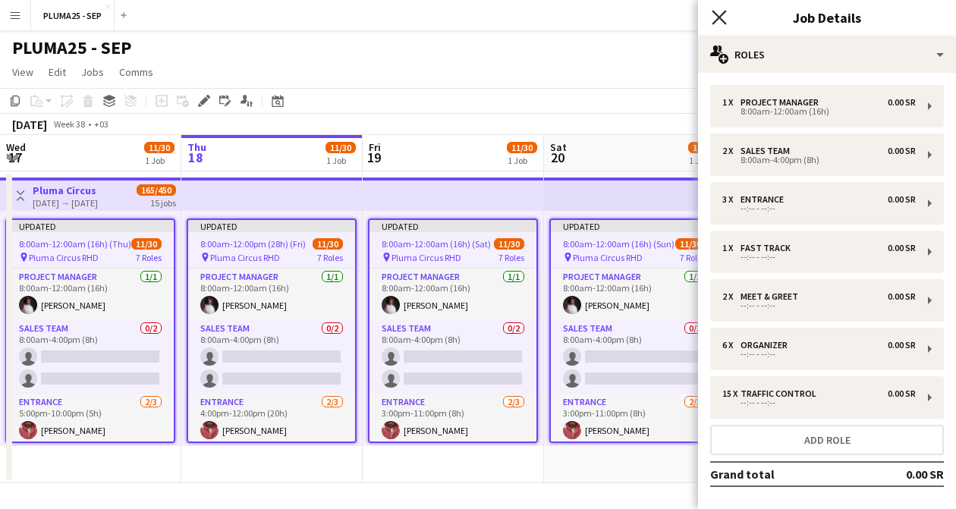
click at [718, 11] on icon "Close pop-in" at bounding box center [719, 17] width 14 height 14
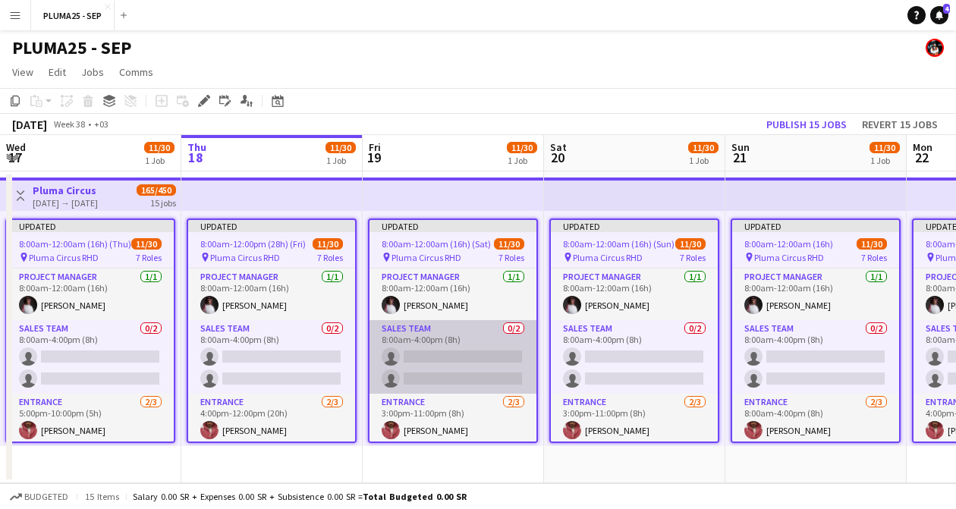
click at [437, 339] on app-card-role "Sales team 0/2 8:00am-4:00pm (8h) single-neutral-actions single-neutral-actions" at bounding box center [453, 357] width 167 height 74
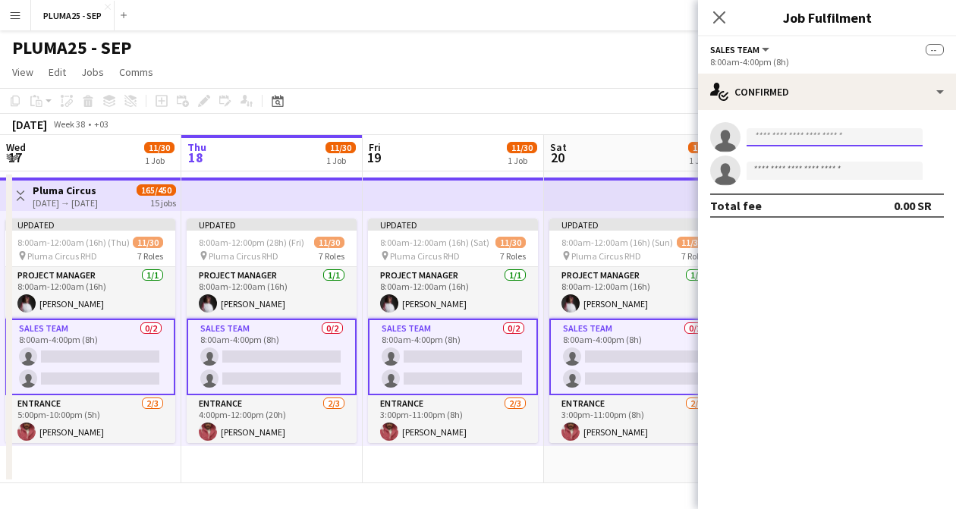
click at [781, 137] on input at bounding box center [835, 137] width 176 height 18
paste input "**********"
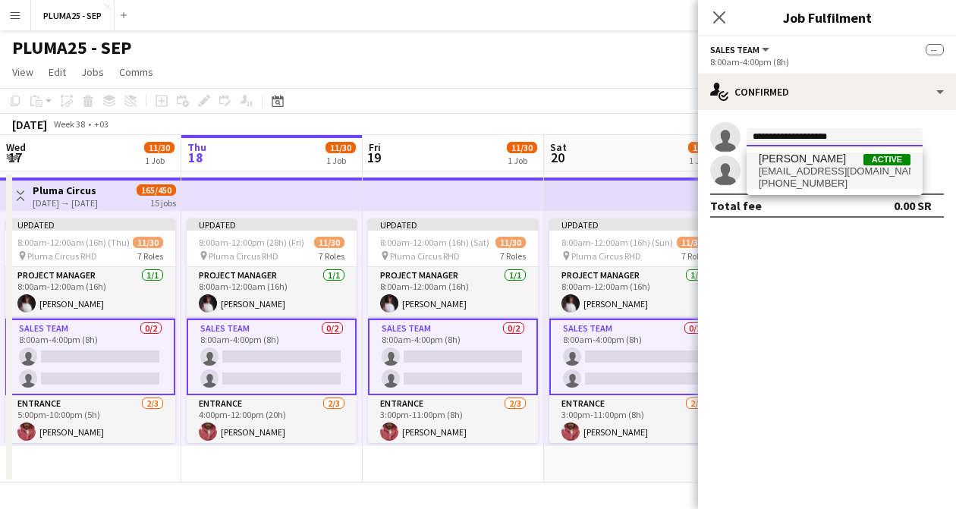
type input "**********"
click at [788, 166] on span "abojobarag@gmail.com" at bounding box center [835, 171] width 152 height 12
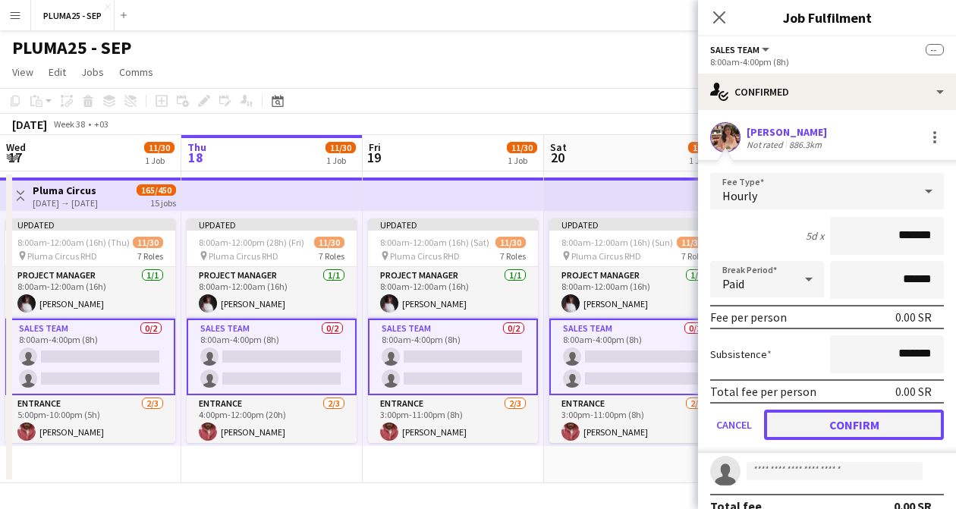
click at [816, 423] on button "Confirm" at bounding box center [854, 425] width 180 height 30
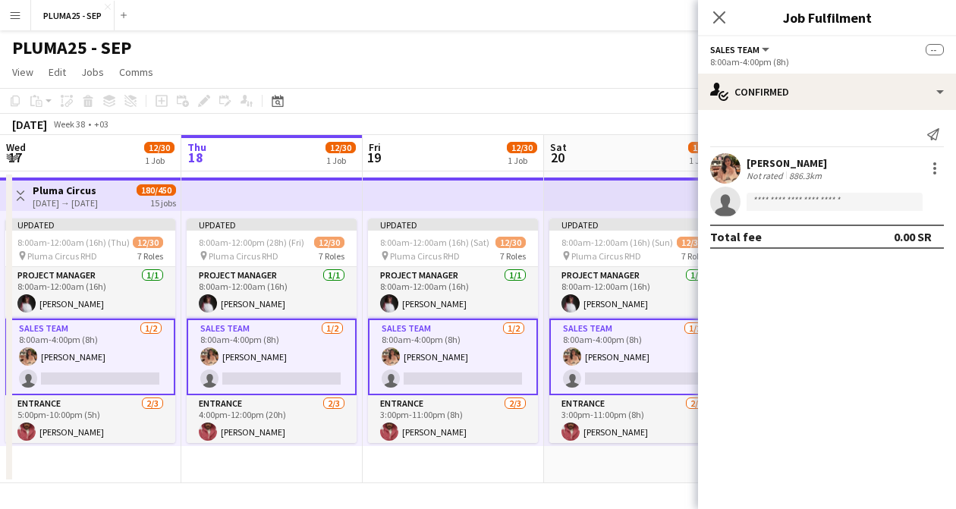
click at [716, 8] on div "Close pop-in" at bounding box center [719, 17] width 43 height 35
click at [719, 20] on icon "Close pop-in" at bounding box center [719, 17] width 14 height 14
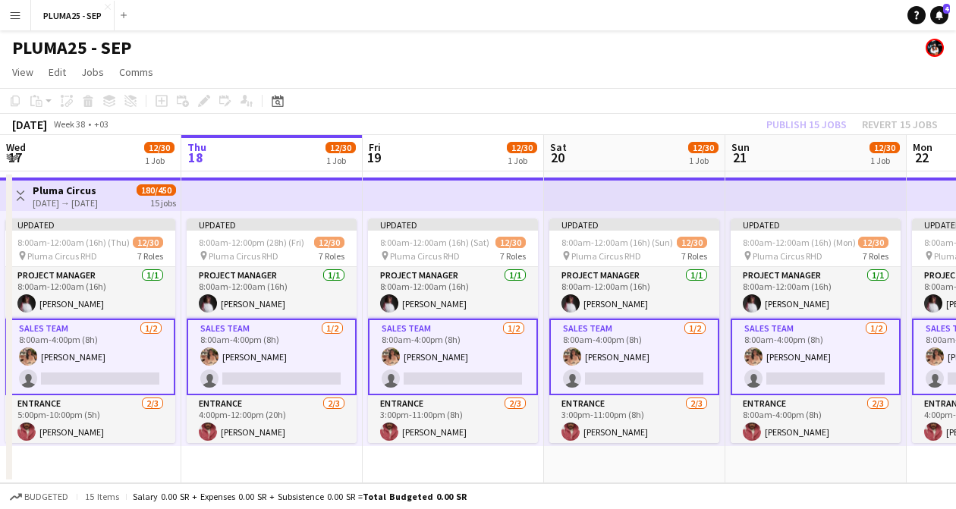
click at [799, 125] on div "Publish 15 jobs Revert 15 jobs" at bounding box center [852, 125] width 208 height 20
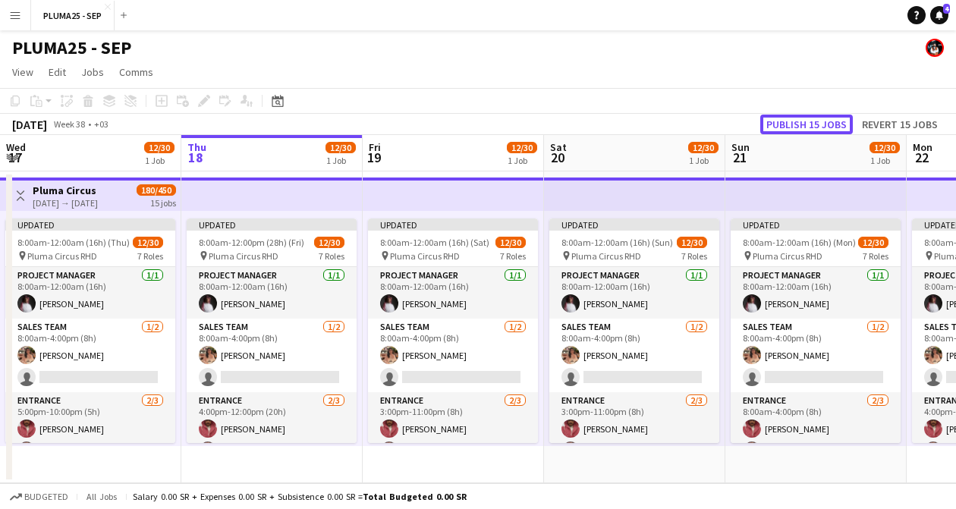
click at [799, 125] on button "Publish 15 jobs" at bounding box center [807, 125] width 93 height 20
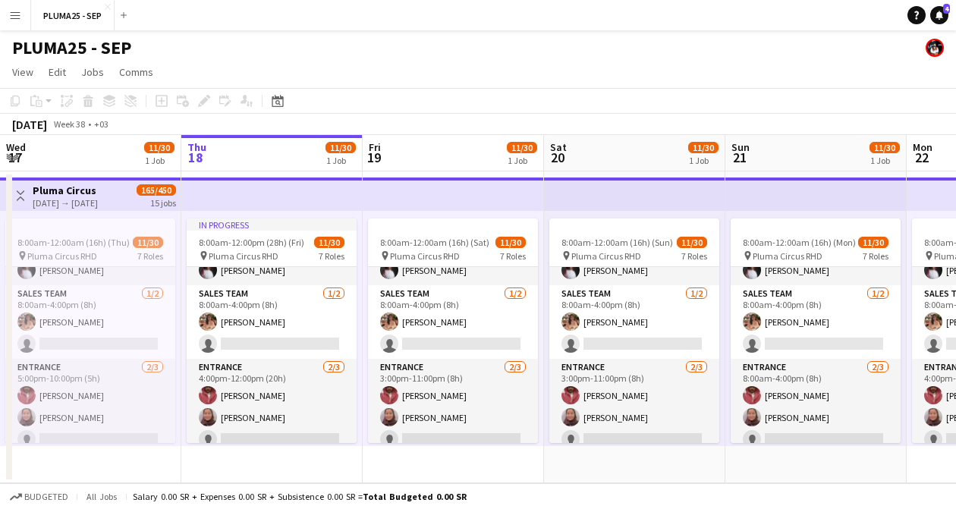
click at [15, 15] on app-icon "Menu" at bounding box center [15, 15] width 12 height 12
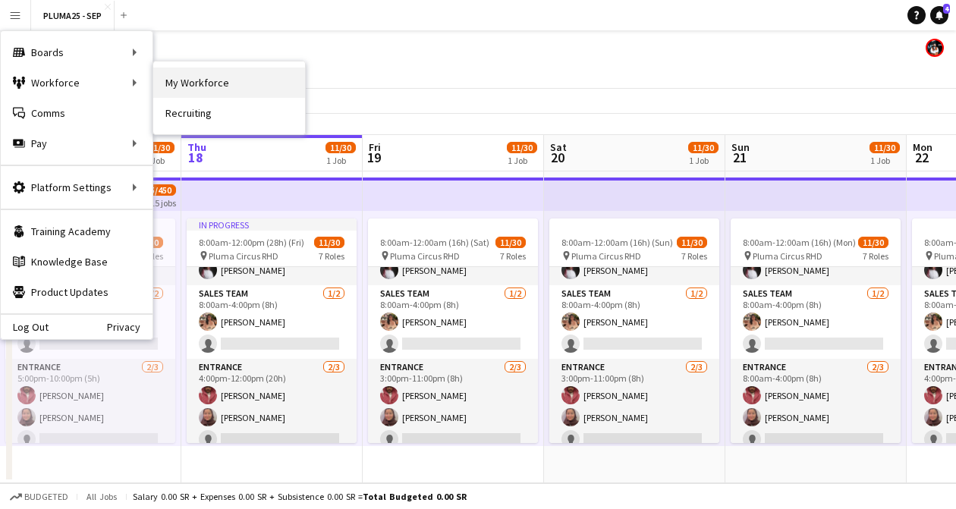
click at [179, 84] on link "My Workforce" at bounding box center [229, 83] width 152 height 30
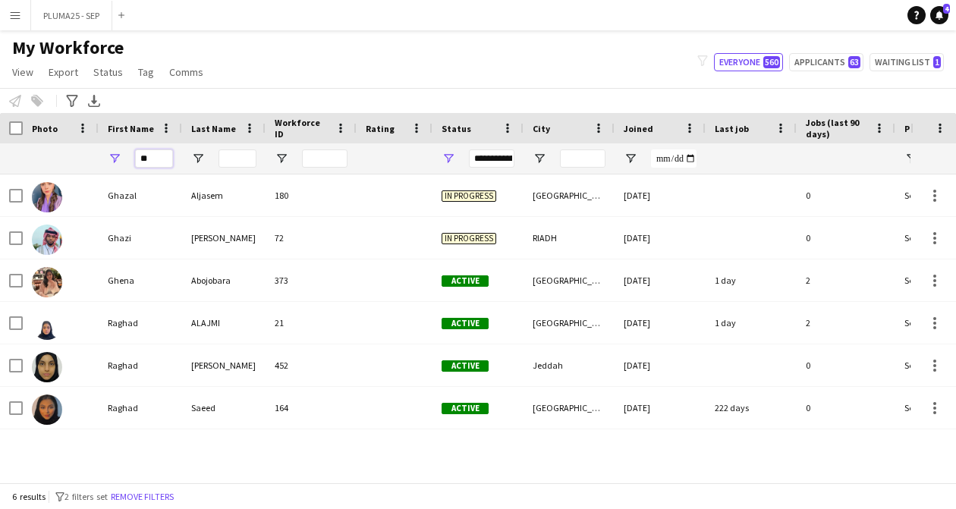
click at [156, 155] on input "**" at bounding box center [154, 159] width 38 height 18
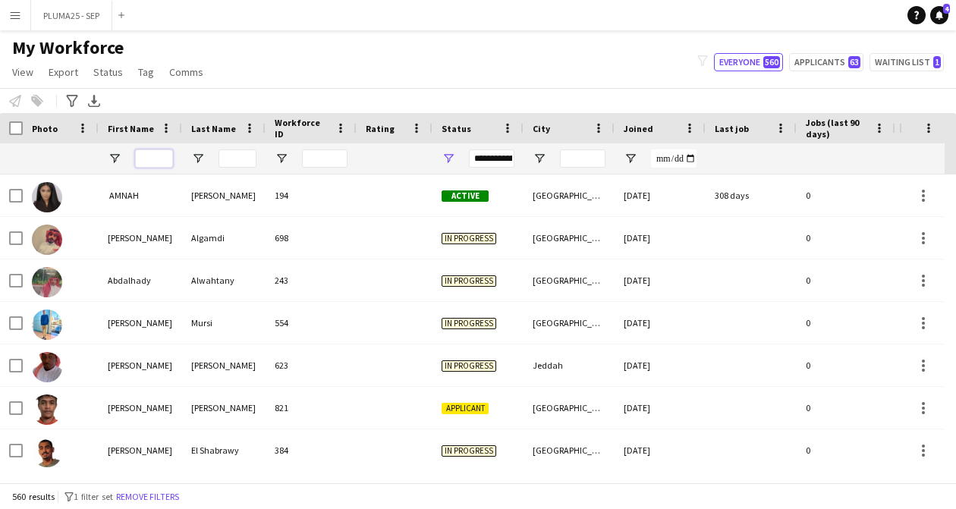
click at [156, 155] on input "First Name Filter Input" at bounding box center [154, 159] width 38 height 18
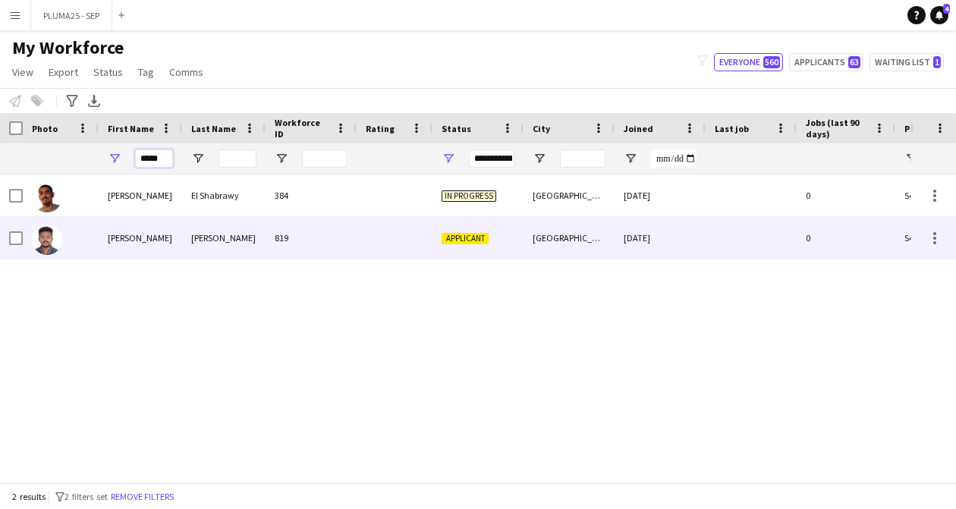
type input "*****"
click at [161, 236] on div "ABDELRAHMAN" at bounding box center [141, 238] width 84 height 42
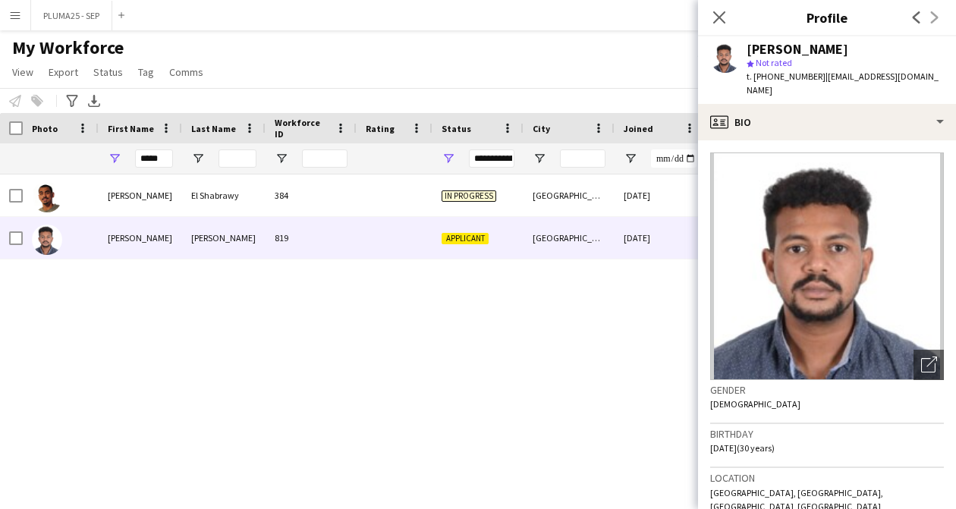
click at [837, 80] on span "| dhomtone@gmail.com" at bounding box center [843, 83] width 192 height 25
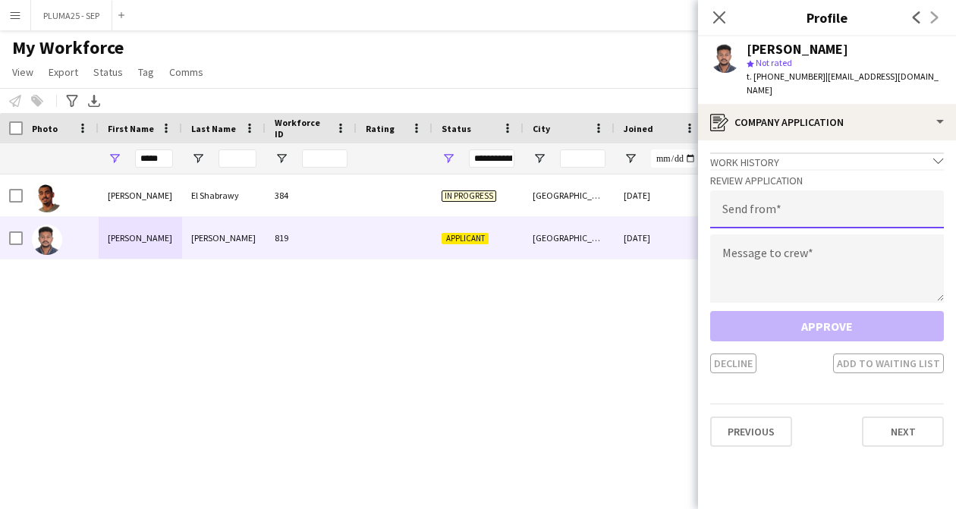
click at [782, 200] on input "email" at bounding box center [828, 210] width 234 height 38
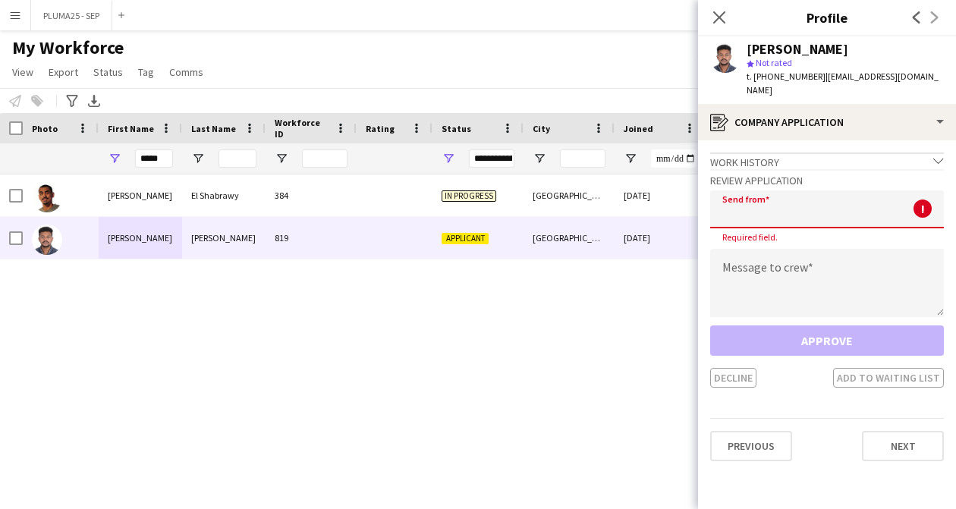
click at [773, 204] on input "email" at bounding box center [828, 210] width 234 height 38
paste input "**********"
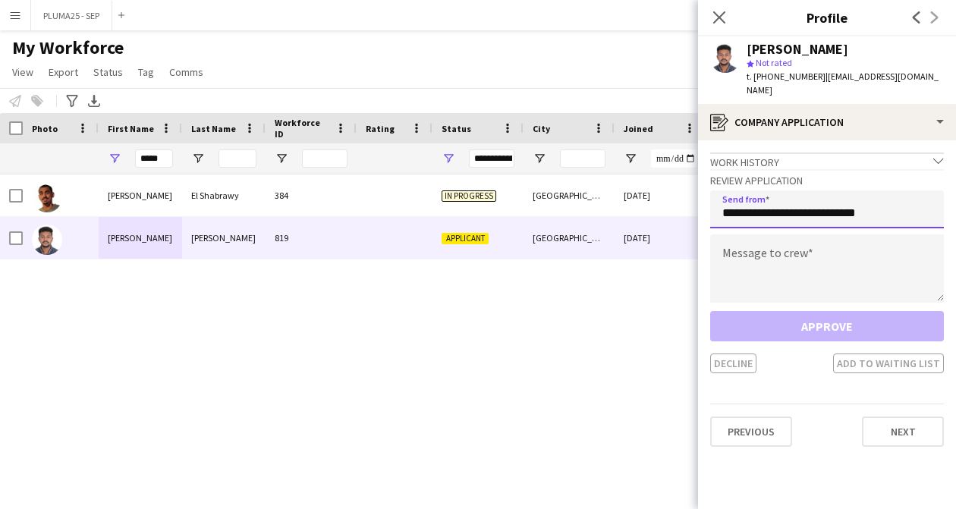
type input "**********"
click at [771, 235] on textarea at bounding box center [828, 269] width 234 height 68
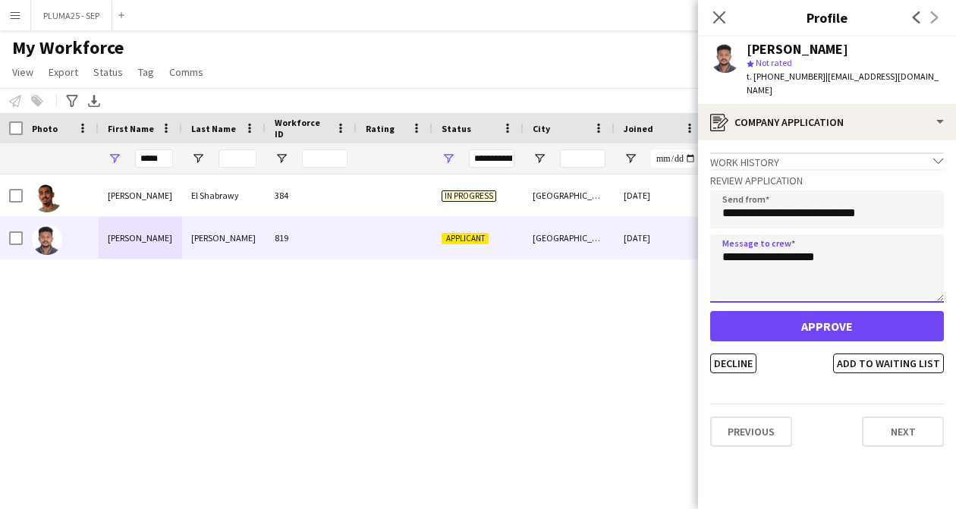
type textarea "**********"
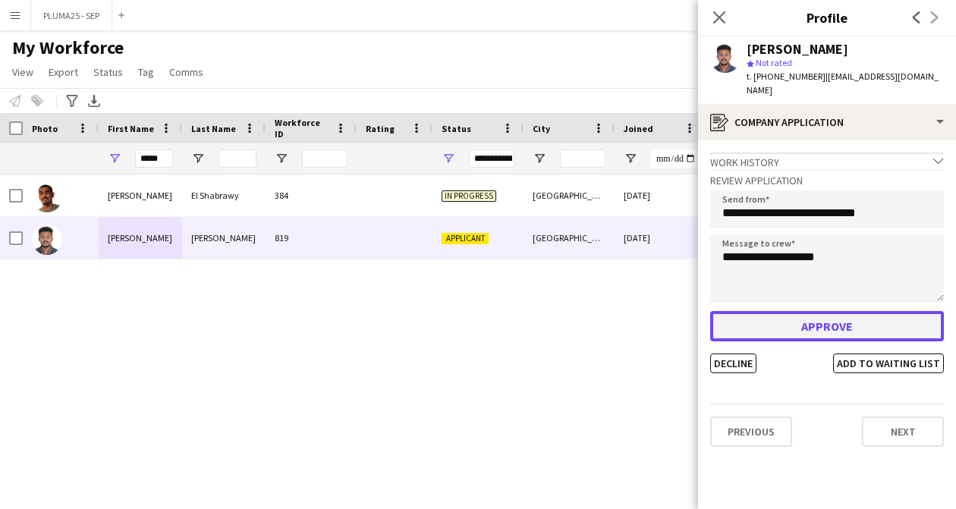
click at [793, 311] on button "Approve" at bounding box center [828, 326] width 234 height 30
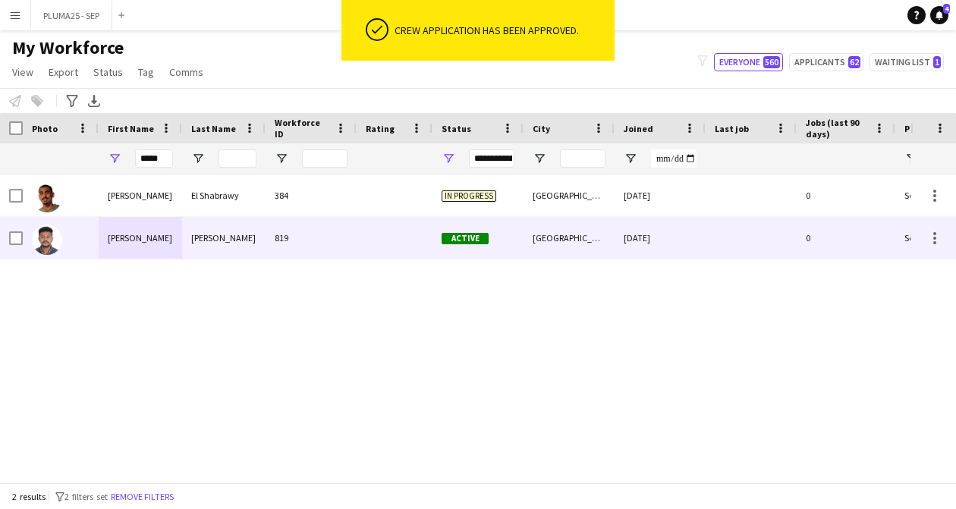
click at [527, 232] on div "الرياض" at bounding box center [569, 238] width 91 height 42
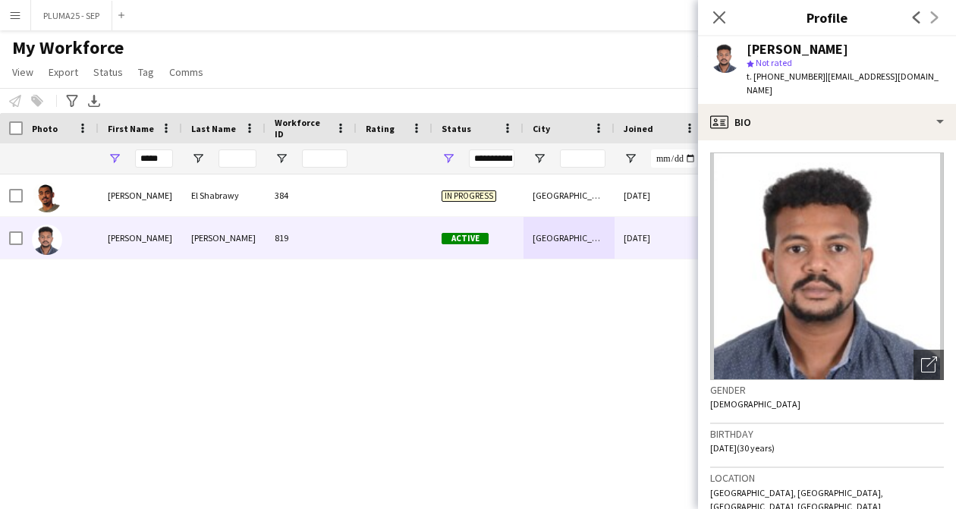
click at [833, 77] on span "| dhomtone@gmail.com" at bounding box center [843, 83] width 192 height 25
copy span "dhomtone"
click at [58, 12] on button "PLUMA25 - SEP Close" at bounding box center [71, 16] width 81 height 30
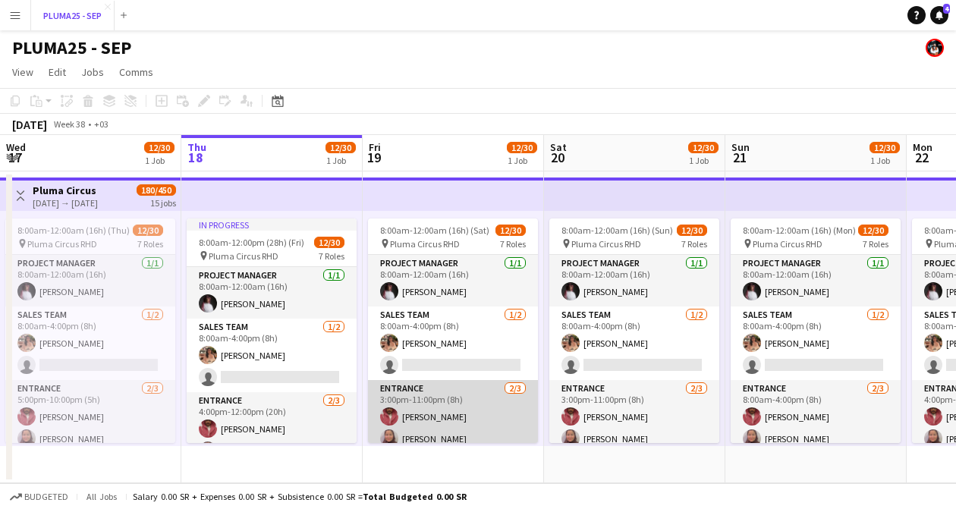
scroll to position [249, 0]
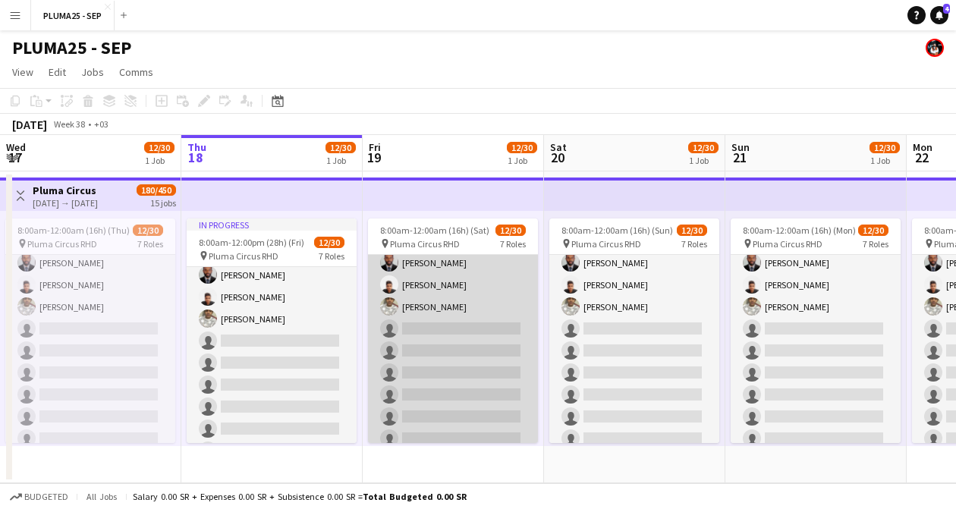
click at [411, 315] on app-card-role "Traffic Control 3/15 3:00pm-11:00pm (8h) Omar Tingari Tamim alalawi Moid Moe si…" at bounding box center [453, 406] width 170 height 360
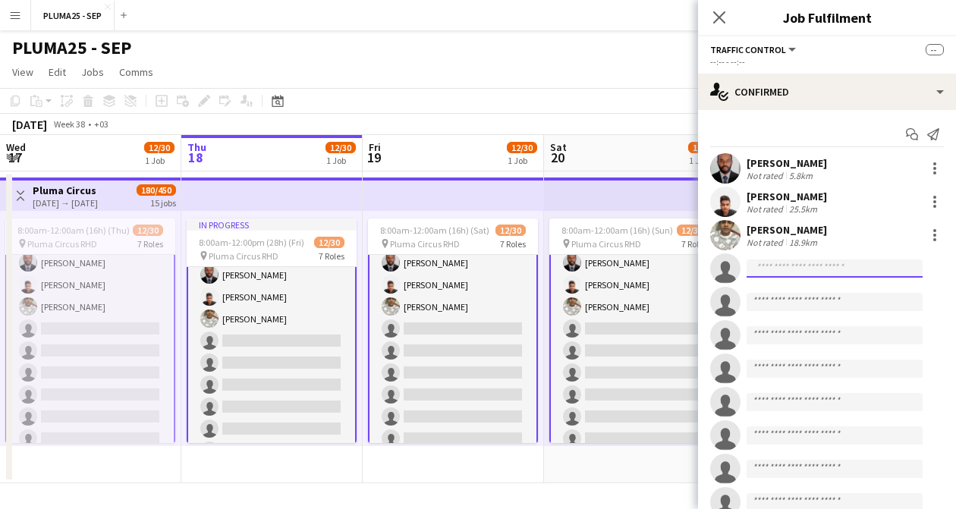
click at [780, 267] on input at bounding box center [835, 269] width 176 height 18
paste input "********"
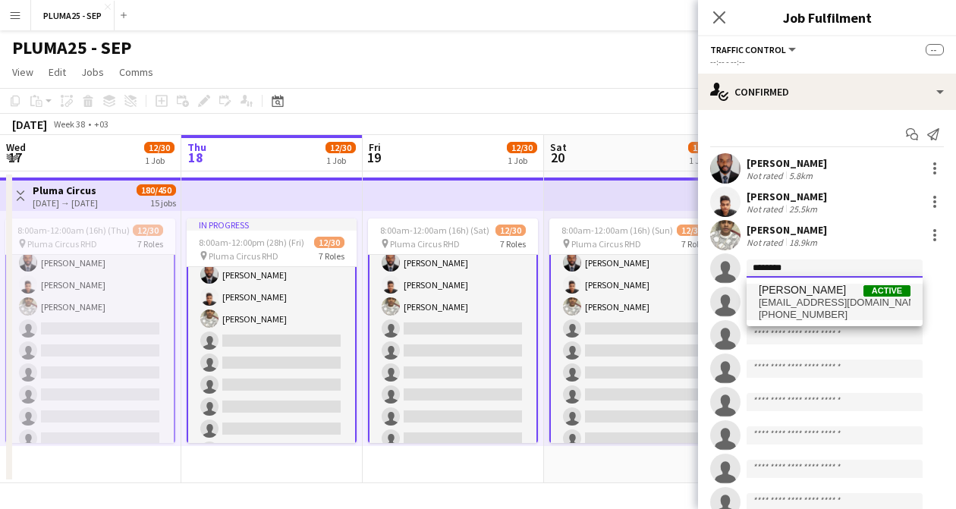
type input "********"
click at [801, 305] on span "dhomtone@gmail.com" at bounding box center [835, 303] width 152 height 12
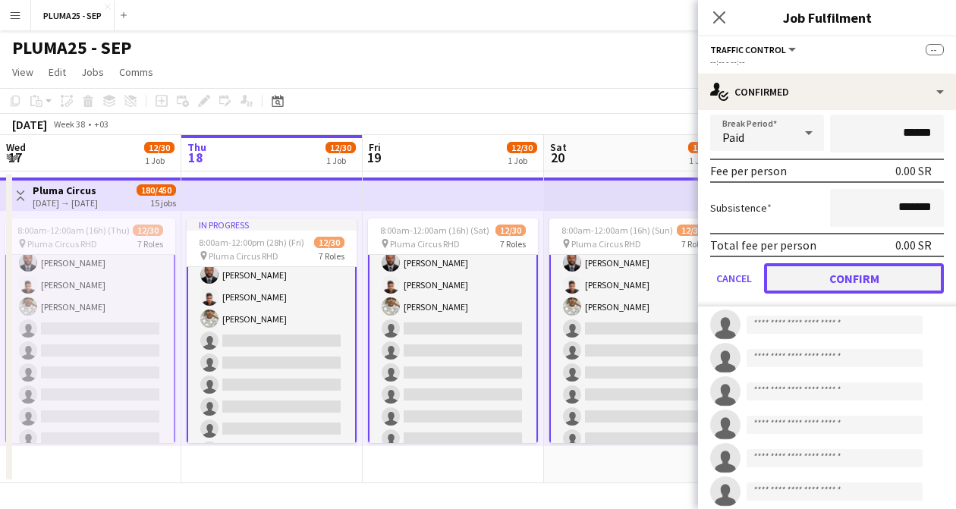
click at [847, 279] on button "Confirm" at bounding box center [854, 278] width 180 height 30
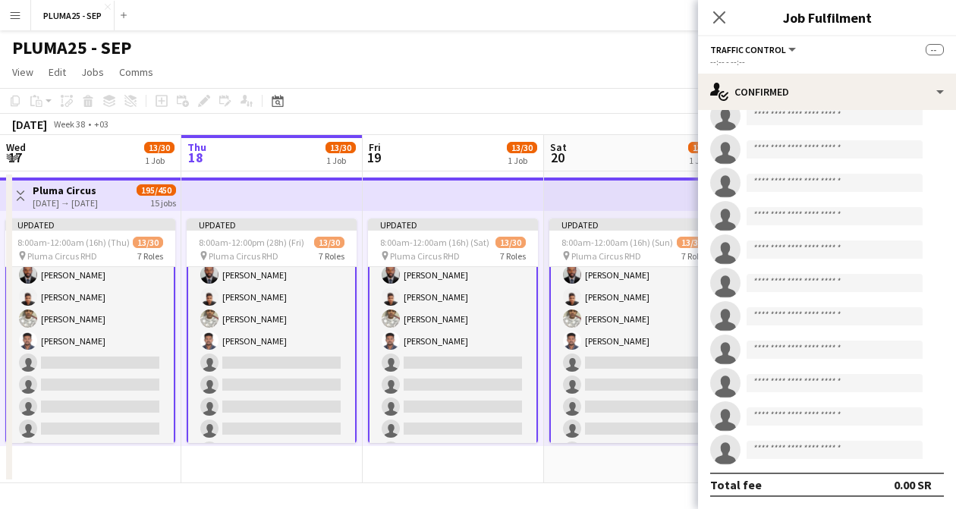
click at [512, 68] on app-page-menu "View Day view expanded Day view collapsed Month view Date picker Jump to today …" at bounding box center [478, 73] width 956 height 29
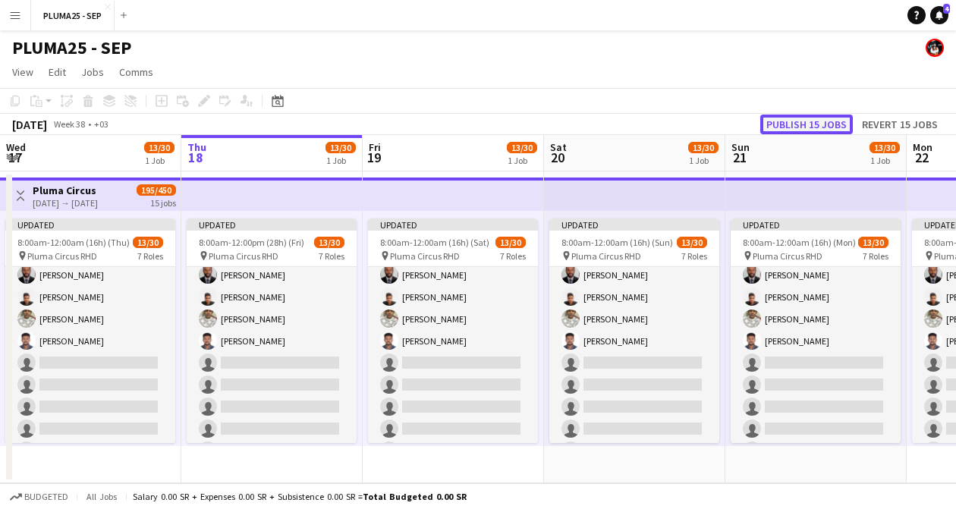
click at [786, 126] on button "Publish 15 jobs" at bounding box center [807, 125] width 93 height 20
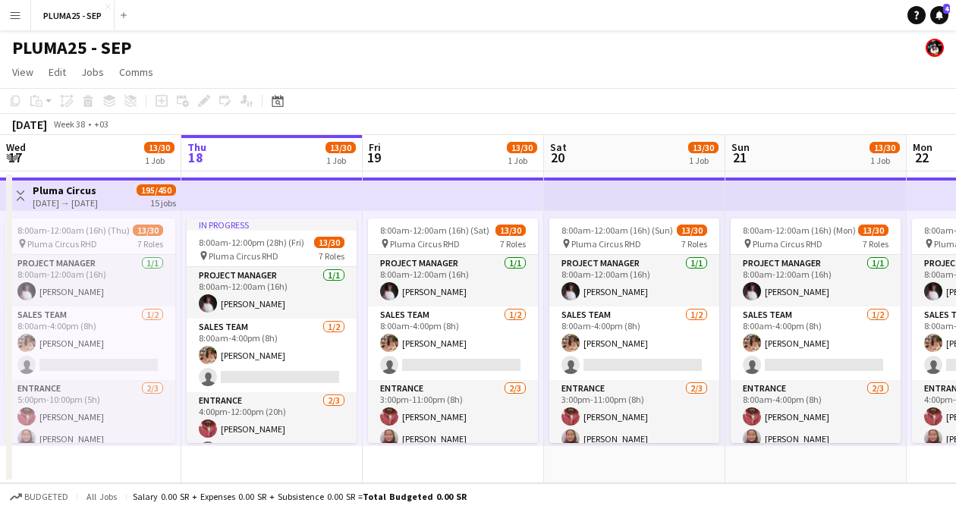
scroll to position [537, 0]
